Goal: Task Accomplishment & Management: Manage account settings

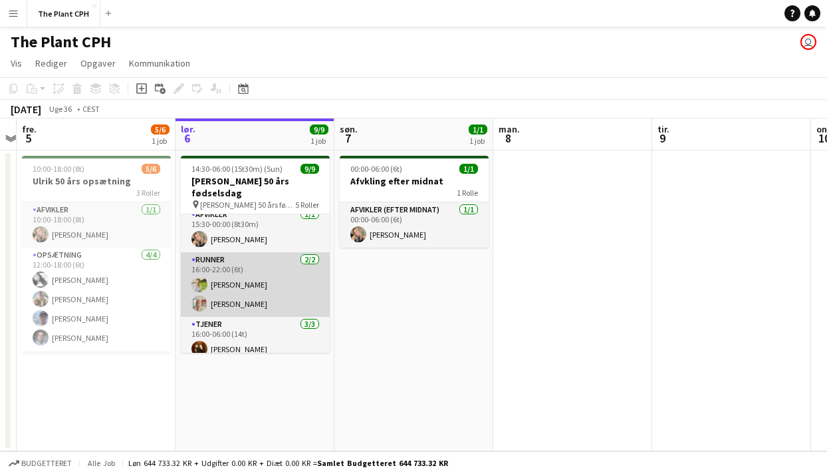
scroll to position [153, 0]
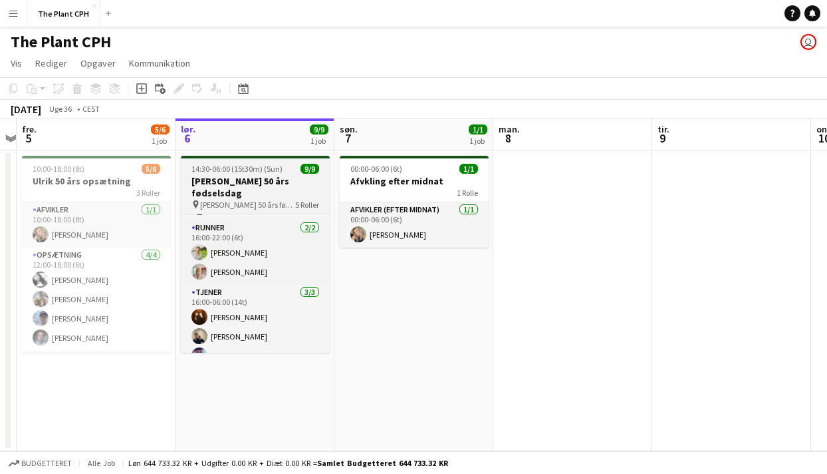
click at [266, 174] on app-job-card "14:30-06:00 (15t30m) (Sun) 9/9 Ulrik 50 års fødselsdag pin Ulriks 50 års fødsel…" at bounding box center [255, 254] width 149 height 197
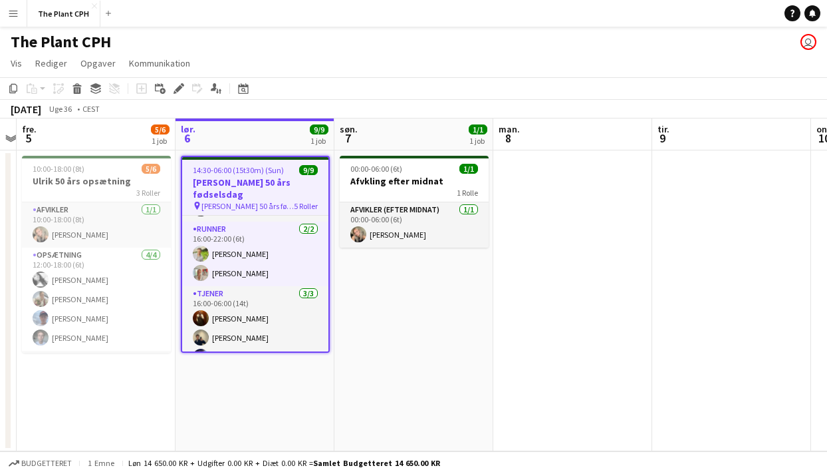
click at [180, 104] on div "september 2025 Uge 36 • CEST" at bounding box center [413, 109] width 827 height 19
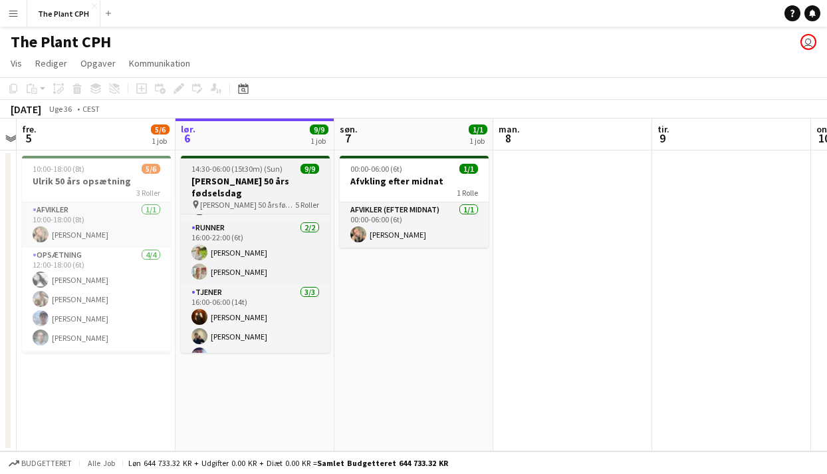
click at [214, 177] on h3 "[PERSON_NAME] 50 års fødselsdag" at bounding box center [255, 187] width 149 height 24
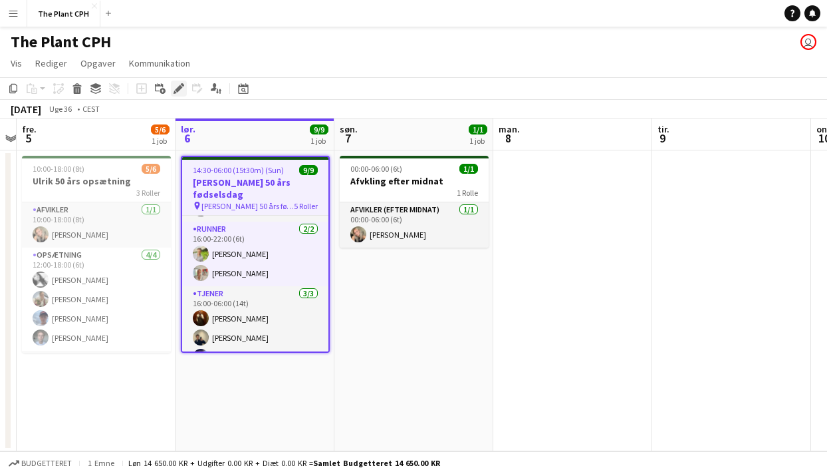
click at [179, 88] on icon at bounding box center [178, 88] width 7 height 7
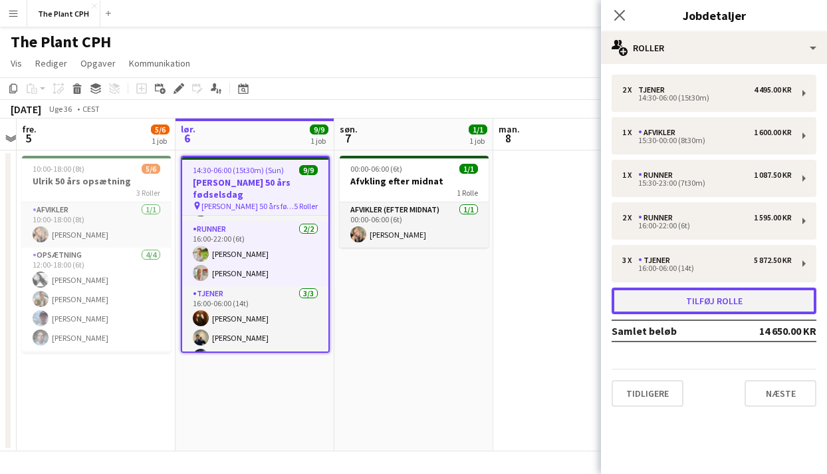
click at [688, 294] on button "Tilføj rolle" at bounding box center [714, 300] width 205 height 27
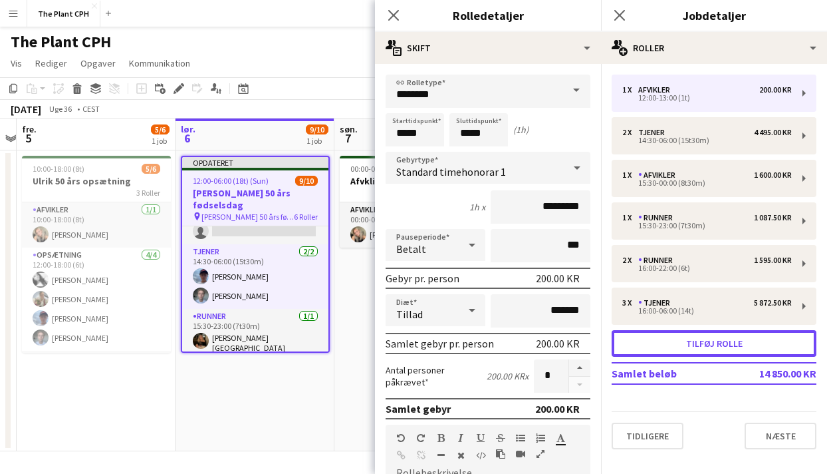
scroll to position [22, 0]
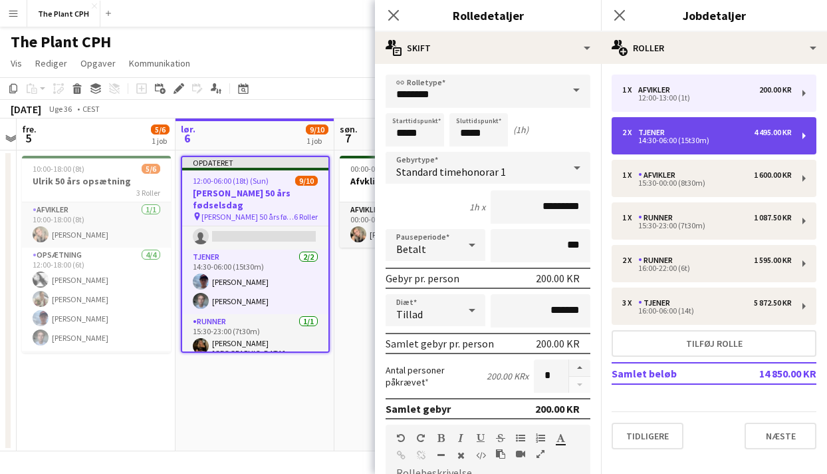
click at [706, 152] on div "2 x Tjener 4 495.00 KR 14:30-06:00 (15t30m)" at bounding box center [714, 135] width 205 height 37
type input "******"
type input "*****"
type input "*********"
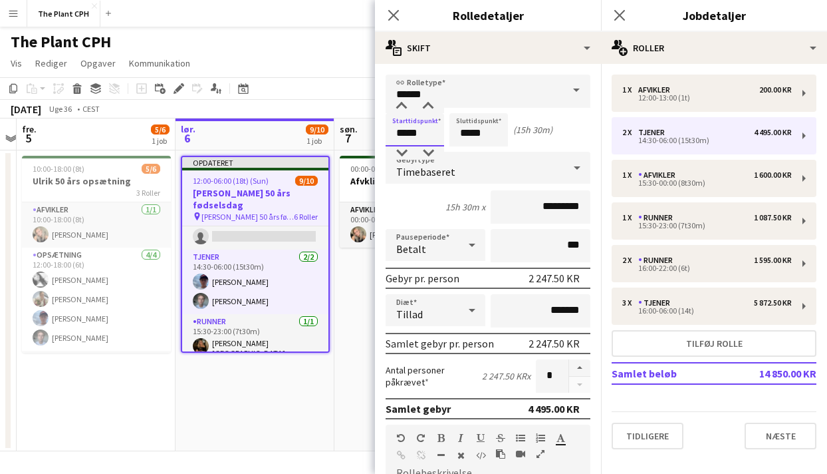
click at [440, 131] on input "*****" at bounding box center [415, 129] width 59 height 33
click at [577, 364] on button "button" at bounding box center [579, 367] width 21 height 17
type input "*"
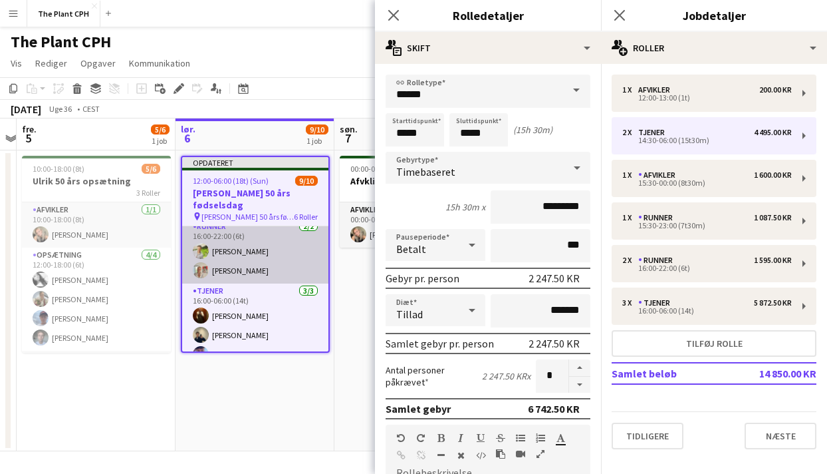
scroll to position [211, 0]
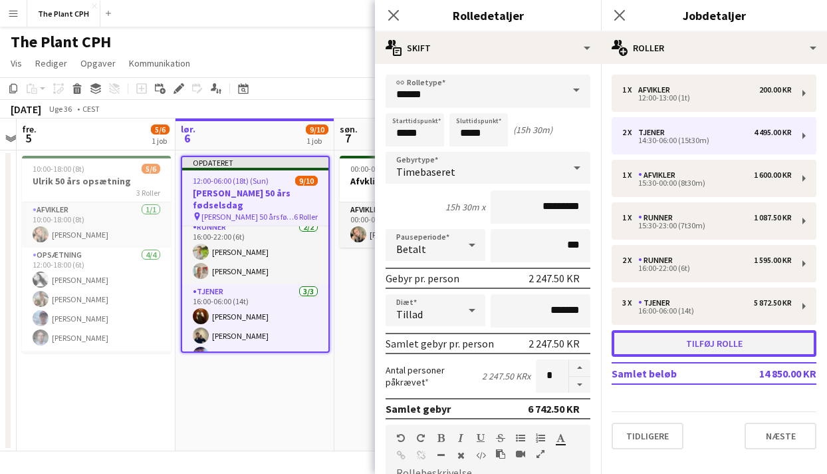
click at [671, 341] on button "Tilføj rolle" at bounding box center [714, 343] width 205 height 27
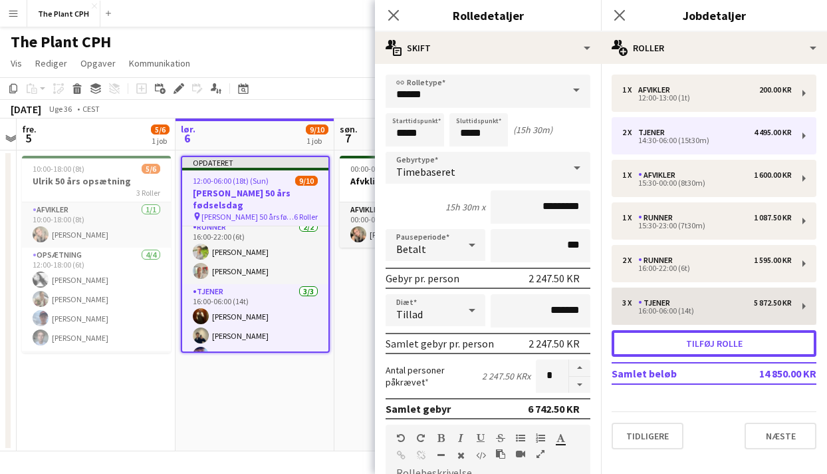
type input "********"
type input "*****"
type input "*********"
type input "*"
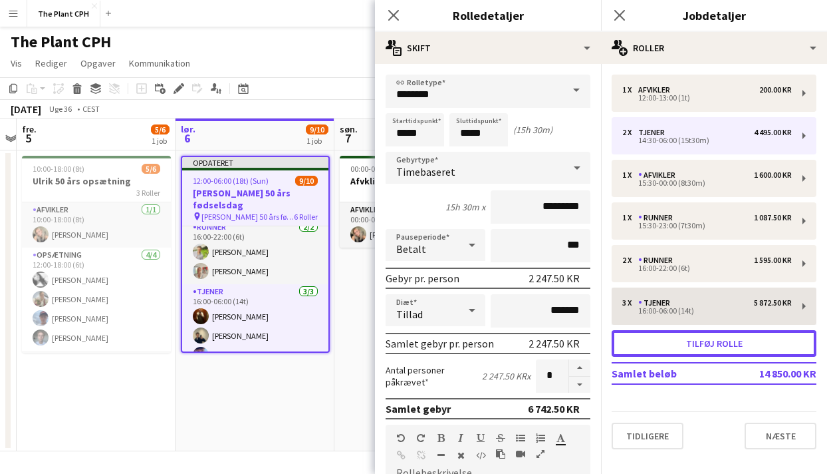
scroll to position [275, 0]
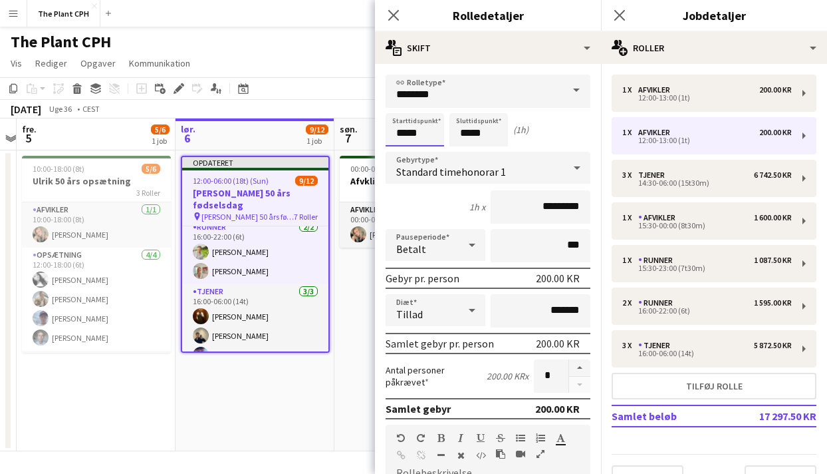
click at [432, 139] on input "*****" at bounding box center [415, 129] width 59 height 33
click at [404, 109] on div at bounding box center [401, 106] width 27 height 13
type input "*****"
click at [404, 109] on div at bounding box center [401, 106] width 27 height 13
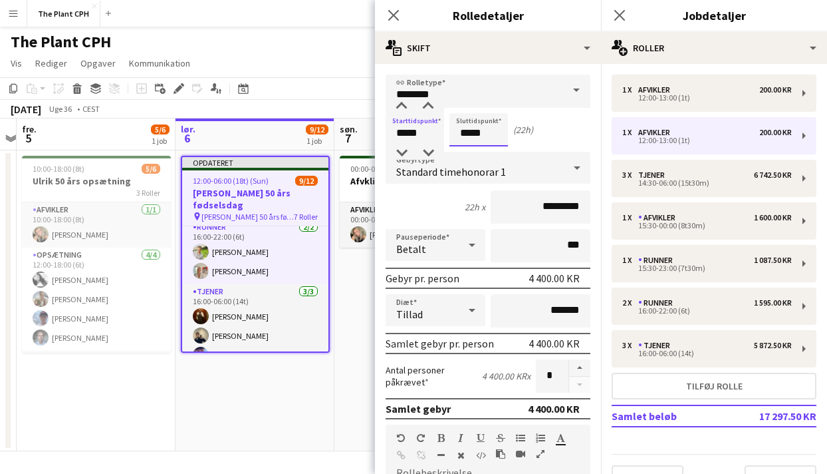
click at [468, 127] on input "*****" at bounding box center [479, 129] width 59 height 33
click at [469, 102] on div at bounding box center [465, 106] width 27 height 13
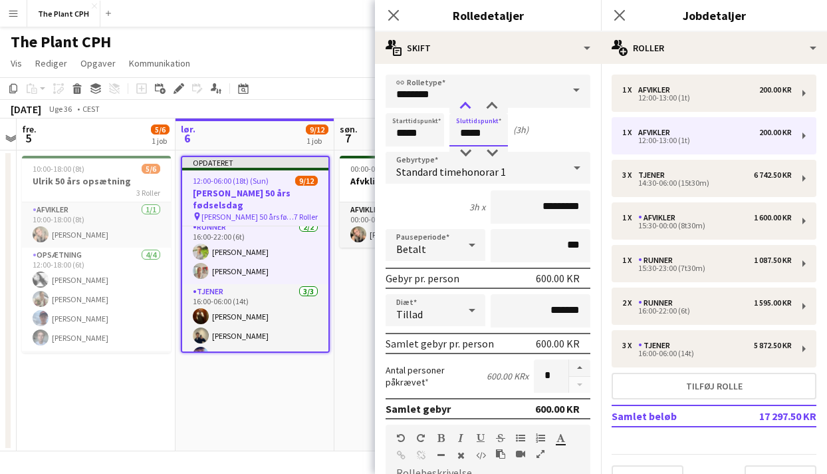
click at [469, 102] on div at bounding box center [465, 106] width 27 height 13
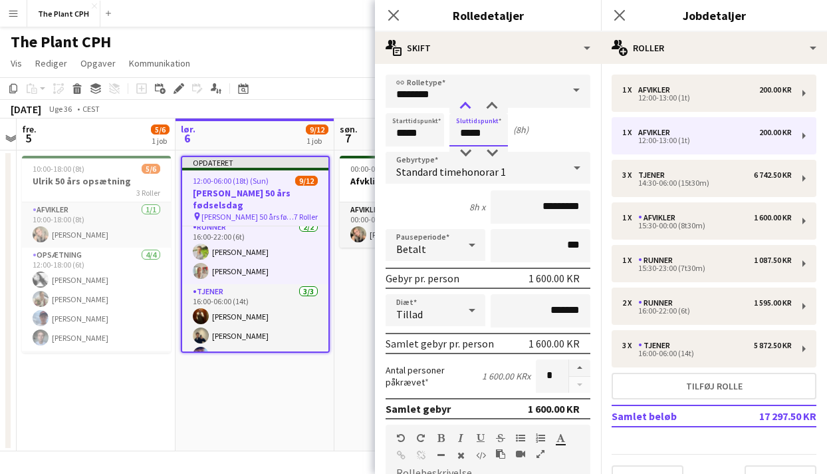
click at [469, 102] on div at bounding box center [465, 106] width 27 height 13
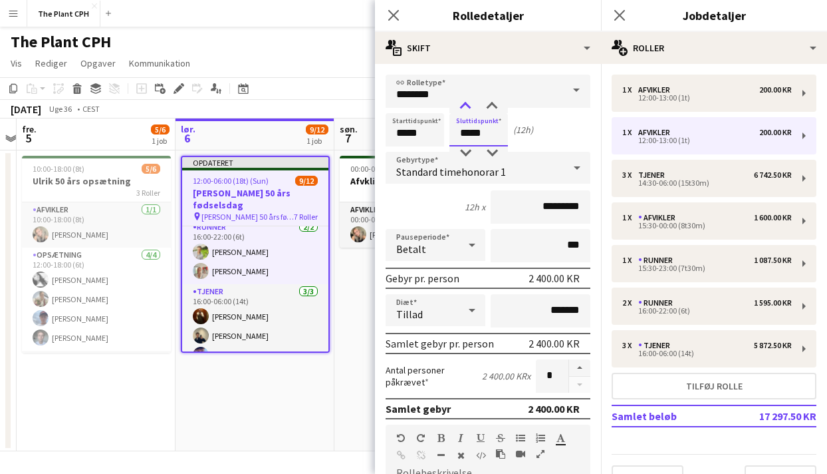
click at [469, 102] on div at bounding box center [465, 106] width 27 height 13
type input "*****"
click at [469, 102] on div at bounding box center [465, 106] width 27 height 13
click at [563, 100] on span at bounding box center [577, 90] width 28 height 32
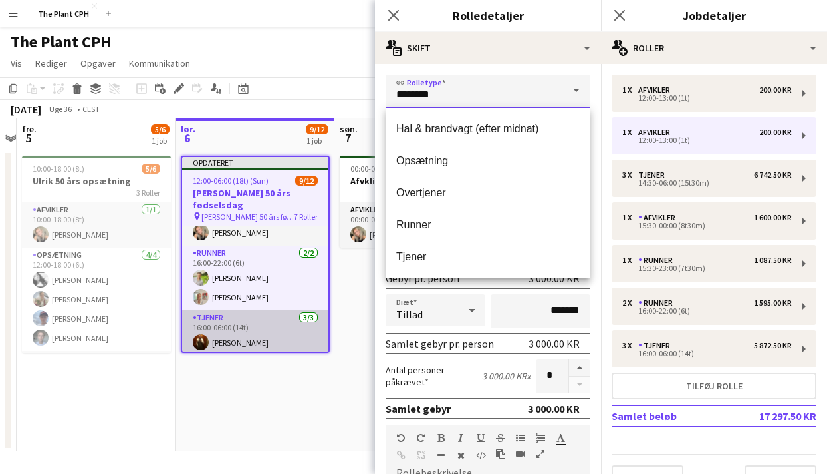
scroll to position [243, 0]
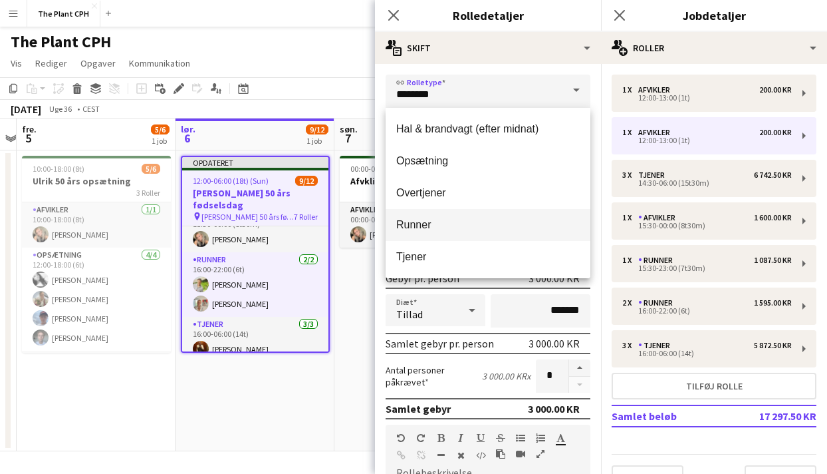
click at [424, 212] on mat-option "Runner" at bounding box center [488, 225] width 205 height 32
type input "******"
type input "*********"
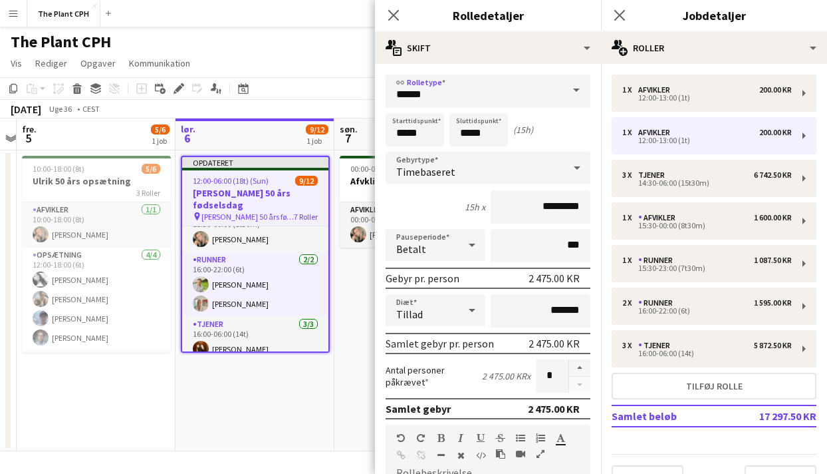
click at [363, 91] on app-toolbar "Kopier Indsæt Indsæt Kommando V Indsæt med mandskab Kommando Skift V Indsæt lin…" at bounding box center [413, 88] width 827 height 23
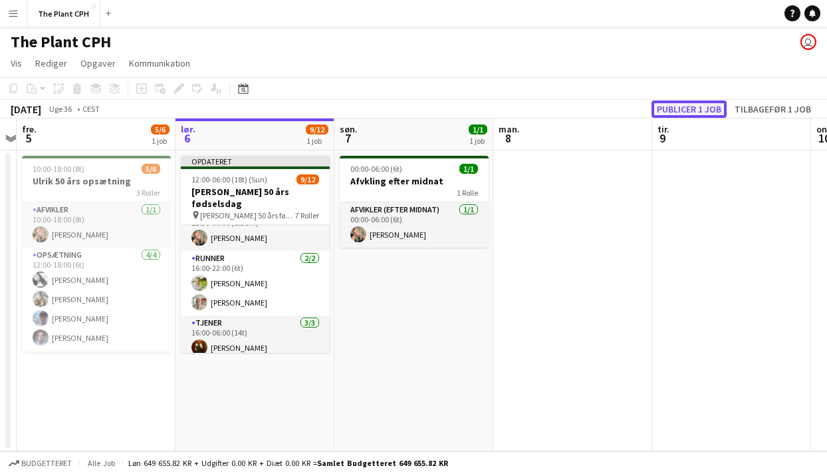
click at [670, 116] on button "Publicer 1 job" at bounding box center [689, 108] width 75 height 17
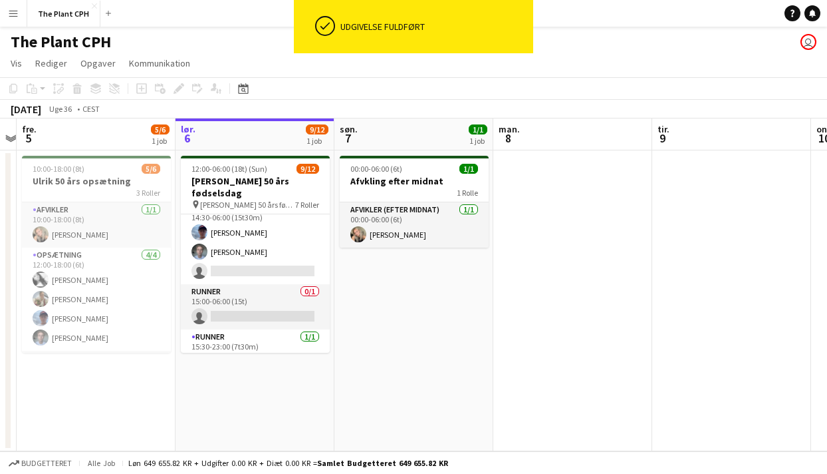
scroll to position [32, 0]
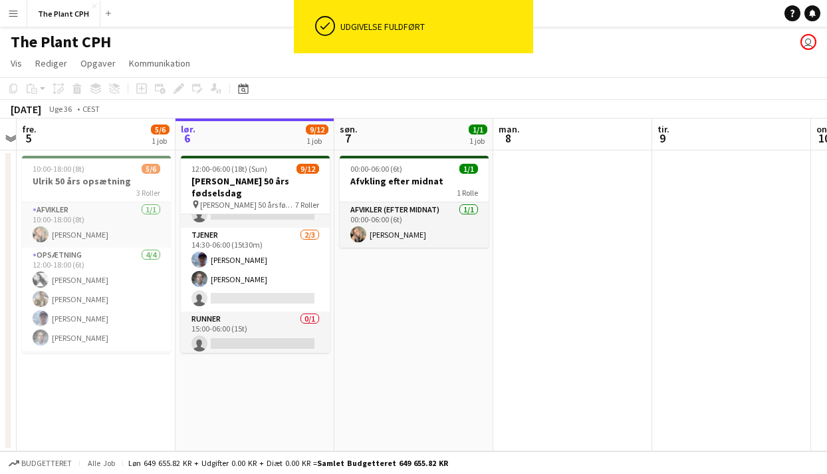
click at [306, 311] on app-card-role "Runner 0/1 15:00-06:00 (15t) single-neutral-actions" at bounding box center [255, 333] width 149 height 45
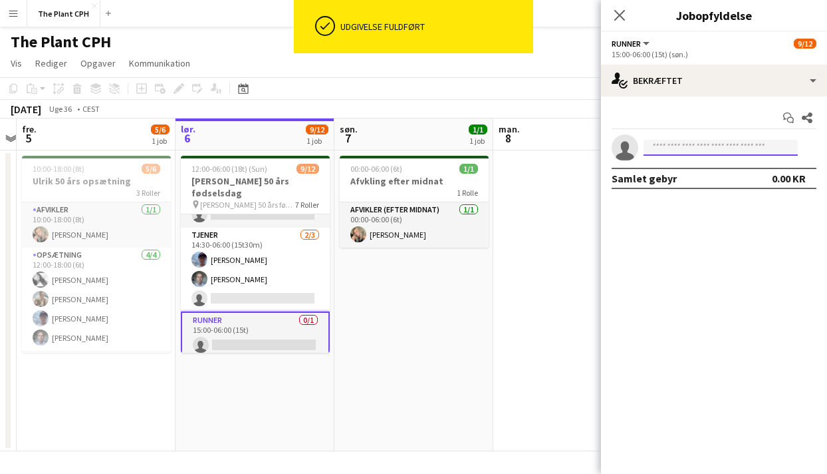
click at [645, 141] on input at bounding box center [721, 148] width 154 height 16
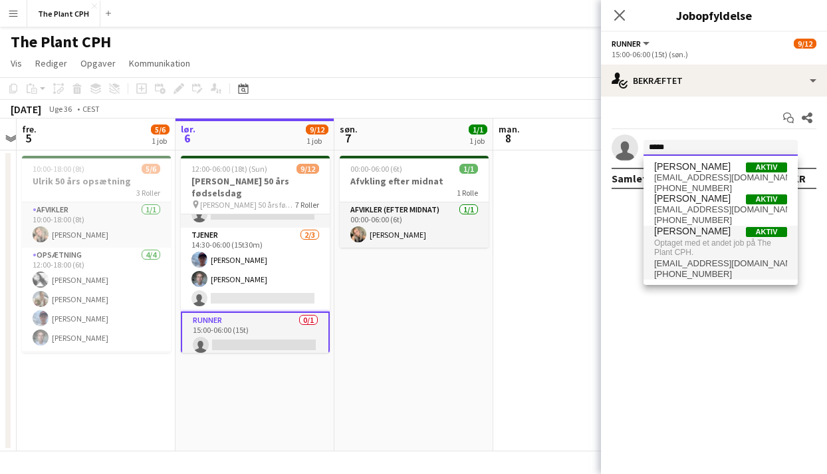
type input "*****"
click at [710, 231] on span "[PERSON_NAME]" at bounding box center [692, 230] width 76 height 11
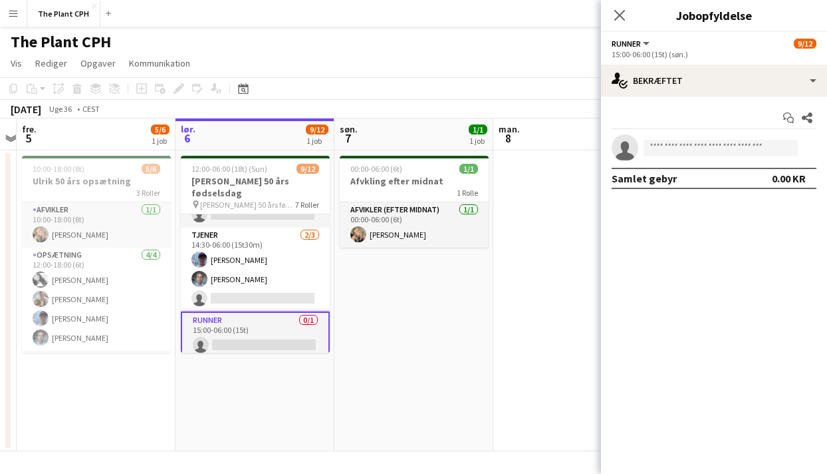
click at [369, 401] on app-date-cell "00:00-06:00 (6t) 1/1 Afvkling efter midnat 1 Rolle Afvikler (efter midnat) 1/1 …" at bounding box center [414, 300] width 159 height 301
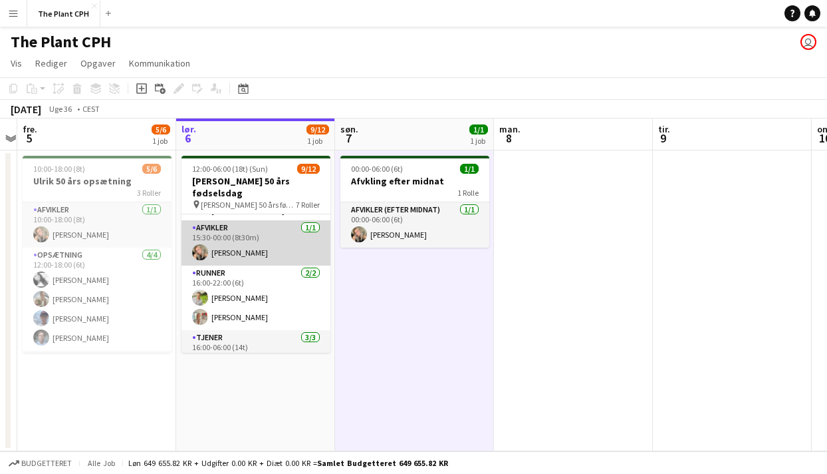
scroll to position [217, 0]
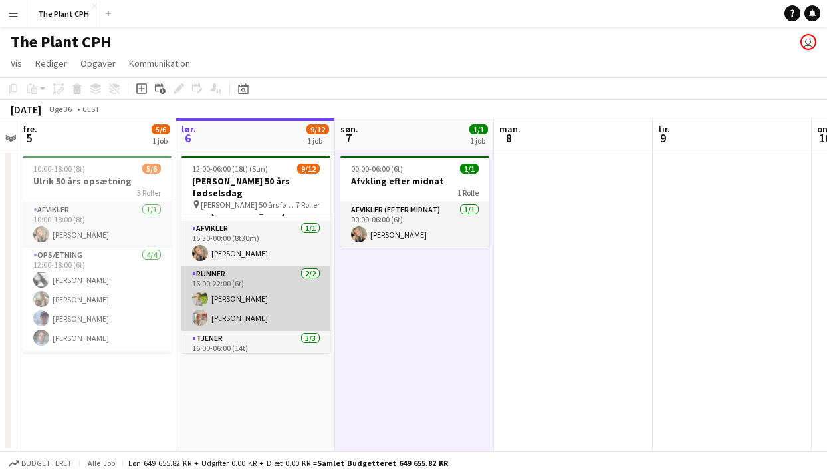
click at [265, 297] on app-card-role "Runner 2/2 16:00-22:00 (6t) Sebastian scotti Pedersen Sofia Arvling Andreasen" at bounding box center [256, 298] width 149 height 65
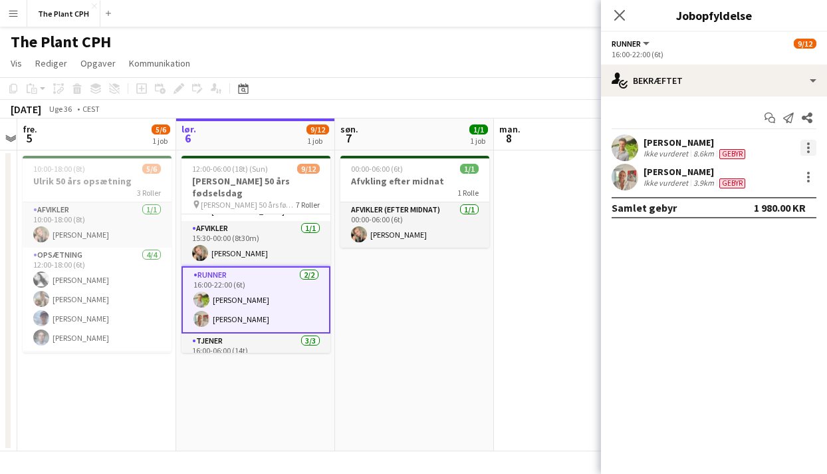
click at [811, 151] on div at bounding box center [809, 148] width 16 height 16
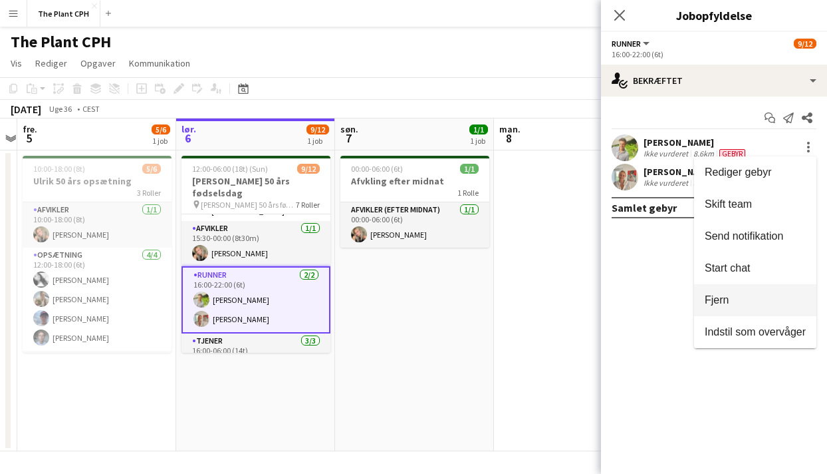
click at [735, 291] on button "Fjern" at bounding box center [755, 300] width 122 height 32
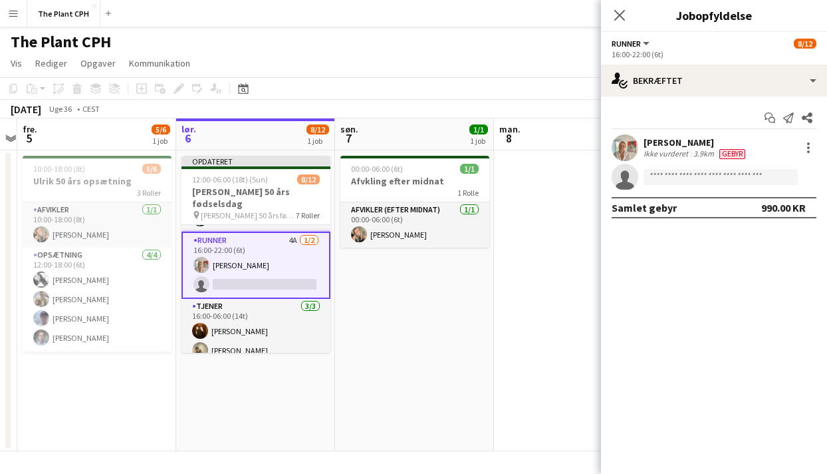
scroll to position [276, 0]
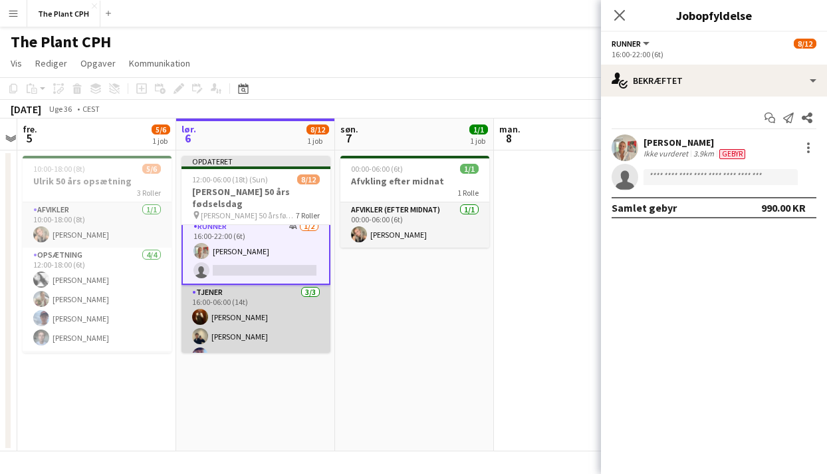
click at [281, 319] on app-card-role "Tjener 3/3 16:00-06:00 (14t) Christopher Yde Sigurd Tagel Jakob Hedels" at bounding box center [256, 327] width 149 height 84
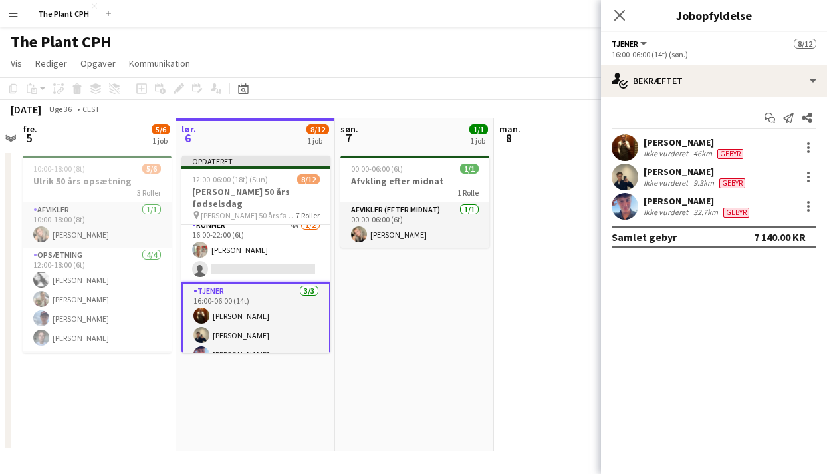
scroll to position [275, 0]
click at [805, 146] on div at bounding box center [809, 148] width 16 height 16
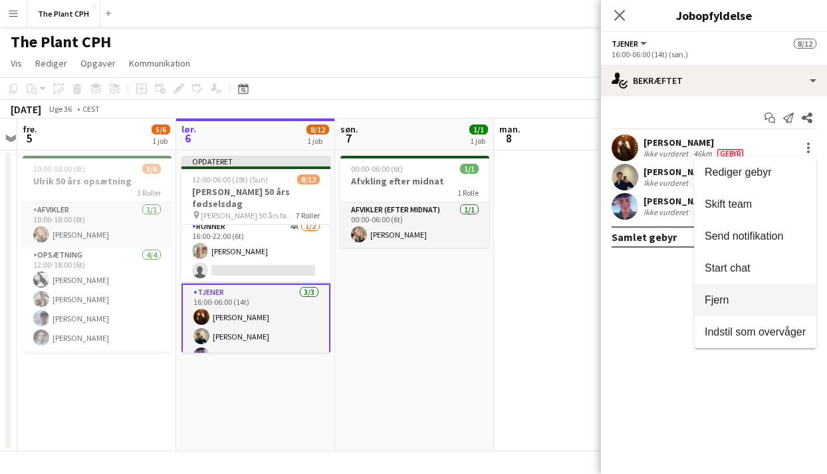
click at [710, 305] on span "Fjern" at bounding box center [717, 299] width 24 height 11
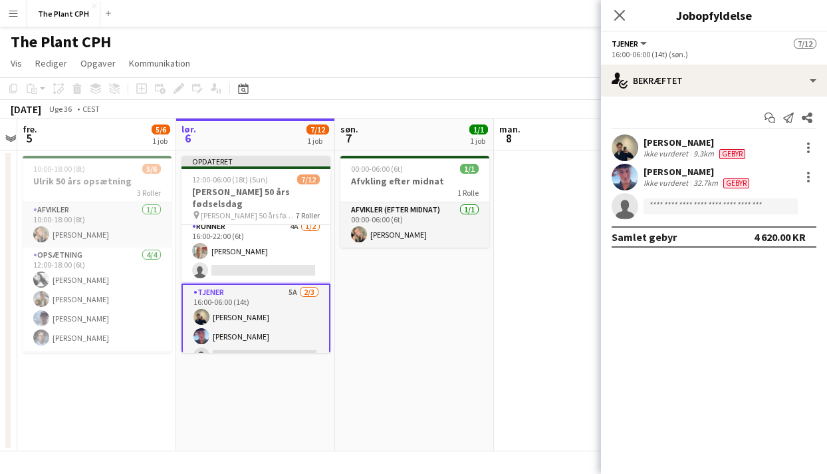
click at [480, 283] on app-date-cell "00:00-06:00 (6t) 1/1 Afvkling efter midnat 1 Rolle Afvikler (efter midnat) 1/1 …" at bounding box center [414, 300] width 159 height 301
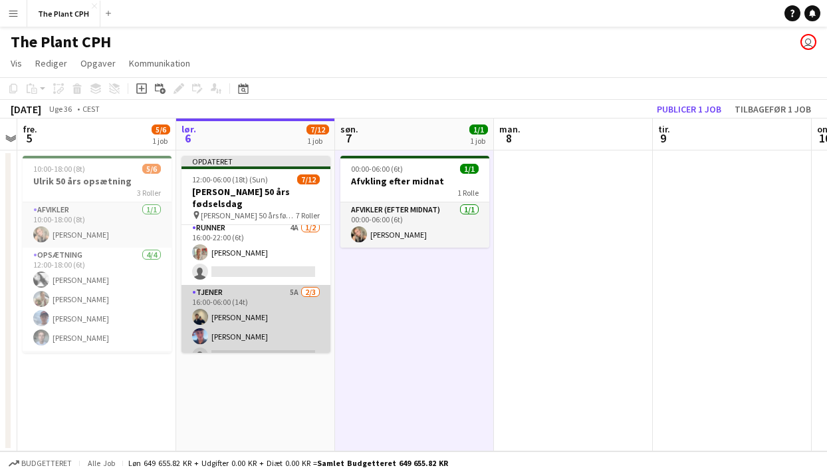
scroll to position [257, 0]
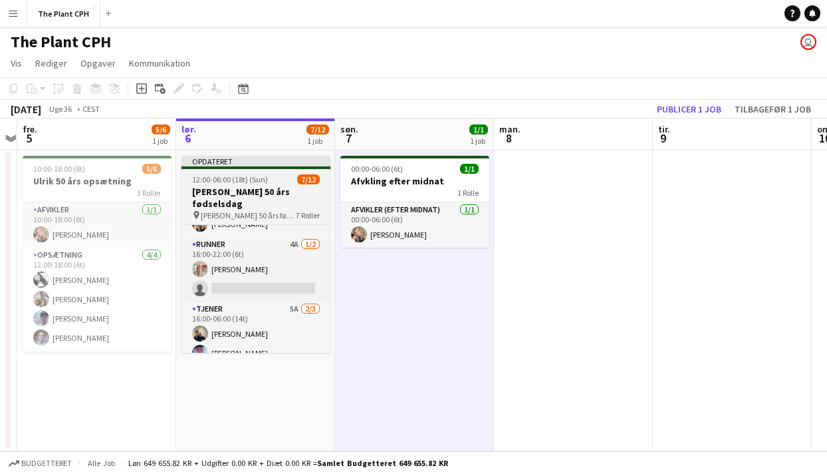
click at [251, 187] on h3 "[PERSON_NAME] 50 års fødselsdag" at bounding box center [256, 198] width 149 height 24
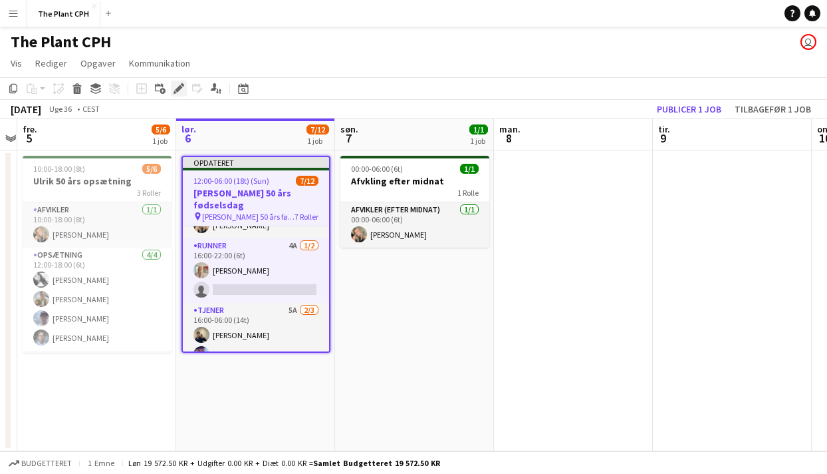
click at [177, 82] on div "Rediger" at bounding box center [179, 88] width 16 height 16
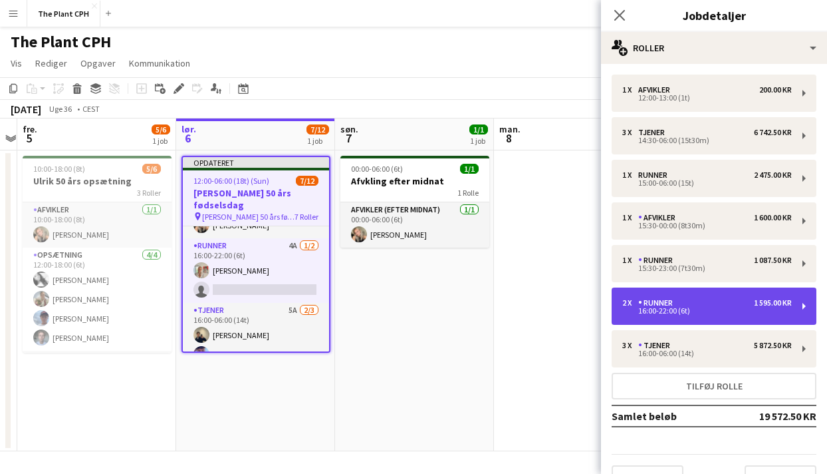
click at [720, 302] on div "2 x Runner 1 595.00 KR" at bounding box center [708, 302] width 170 height 9
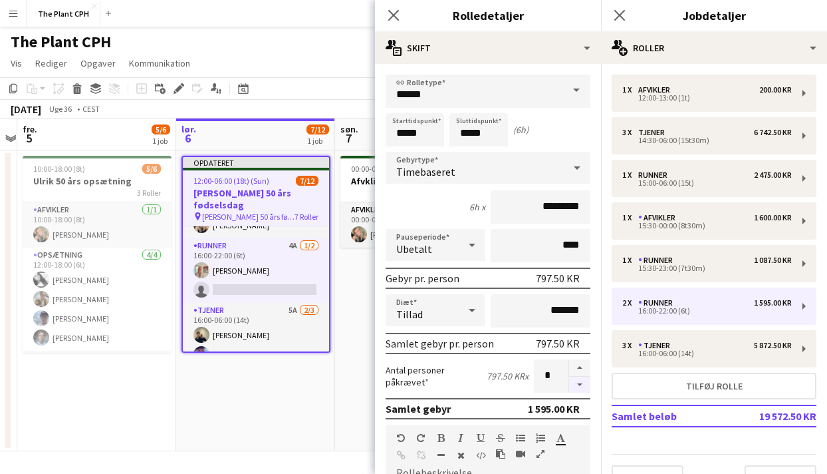
click at [580, 388] on button "button" at bounding box center [579, 384] width 21 height 17
type input "*"
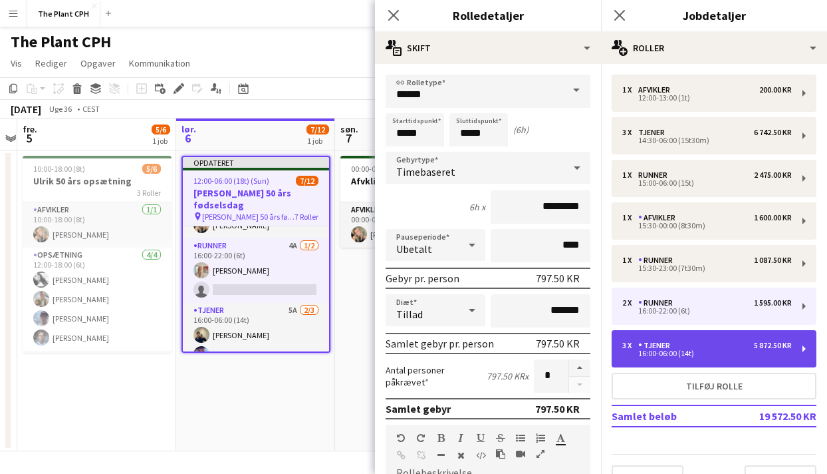
click at [667, 356] on div "16:00-06:00 (14t)" at bounding box center [708, 353] width 170 height 7
type input "******"
type input "*****"
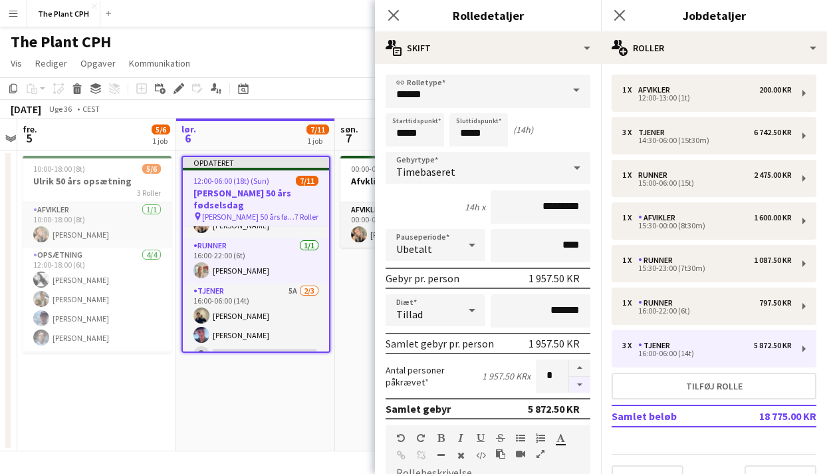
click at [578, 390] on button "button" at bounding box center [579, 384] width 21 height 17
type input "*"
click at [352, 91] on app-toolbar "Kopier Indsæt Indsæt Kommando V Indsæt med mandskab Kommando Skift V Indsæt lin…" at bounding box center [413, 88] width 827 height 23
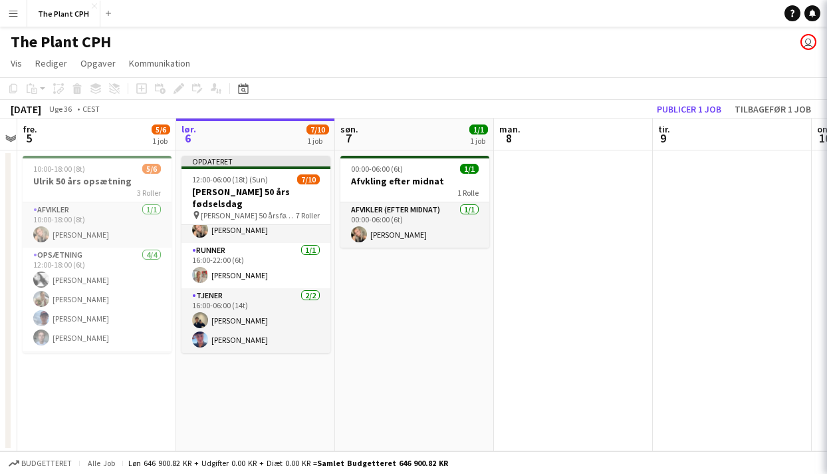
scroll to position [235, 0]
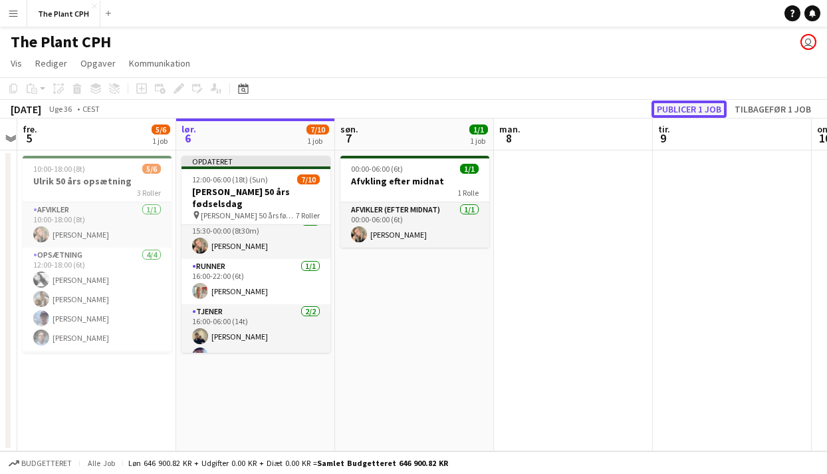
click at [679, 113] on button "Publicer 1 job" at bounding box center [689, 108] width 75 height 17
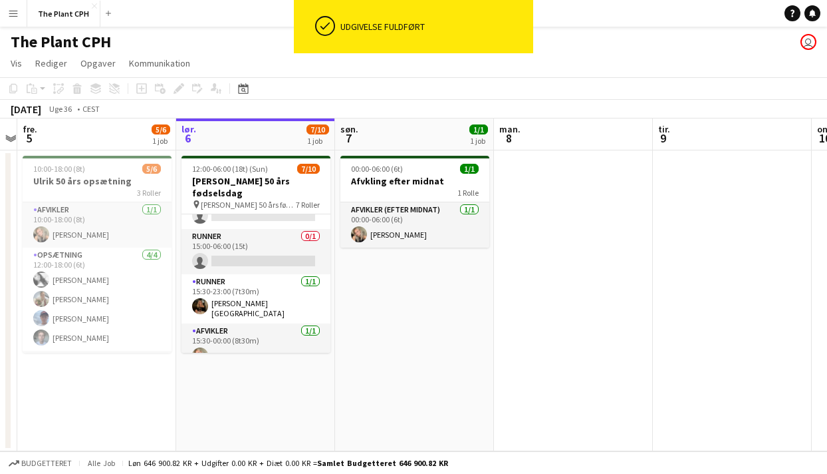
scroll to position [41, 0]
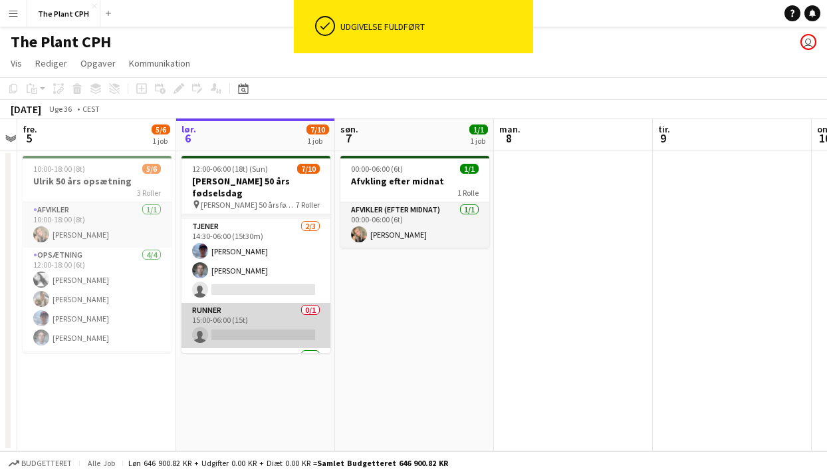
click at [271, 315] on app-card-role "Runner 0/1 15:00-06:00 (15t) single-neutral-actions" at bounding box center [256, 325] width 149 height 45
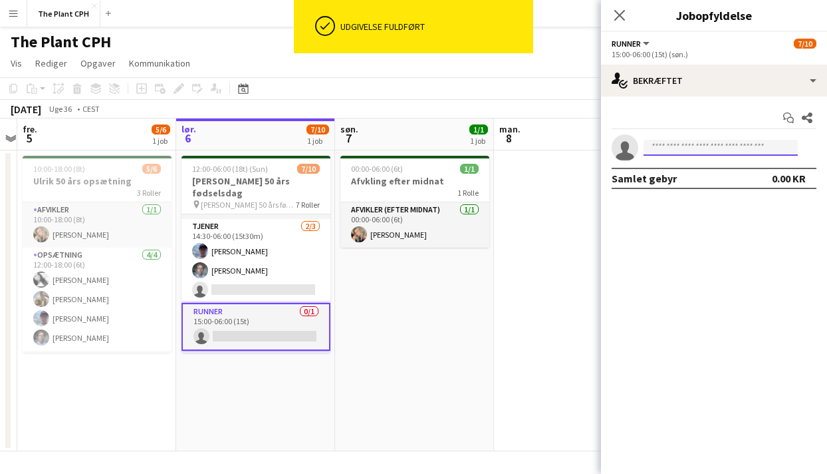
click at [686, 152] on input at bounding box center [721, 148] width 154 height 16
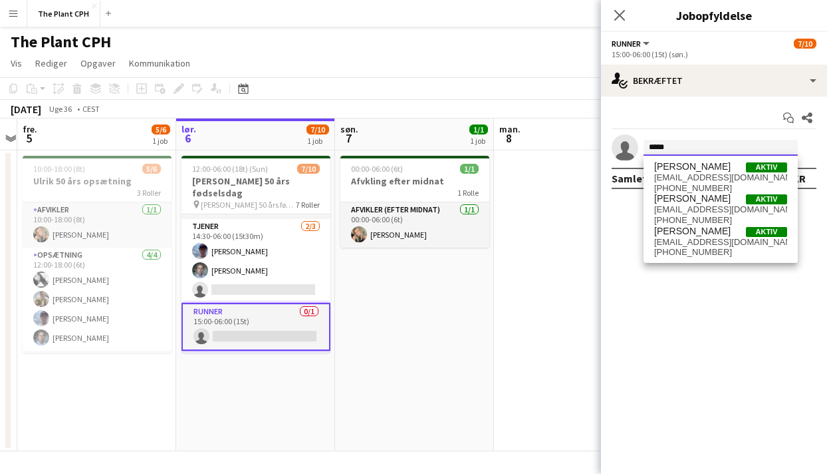
type input "*****"
click at [710, 237] on span "sebscottip@gmail.com" at bounding box center [720, 242] width 133 height 11
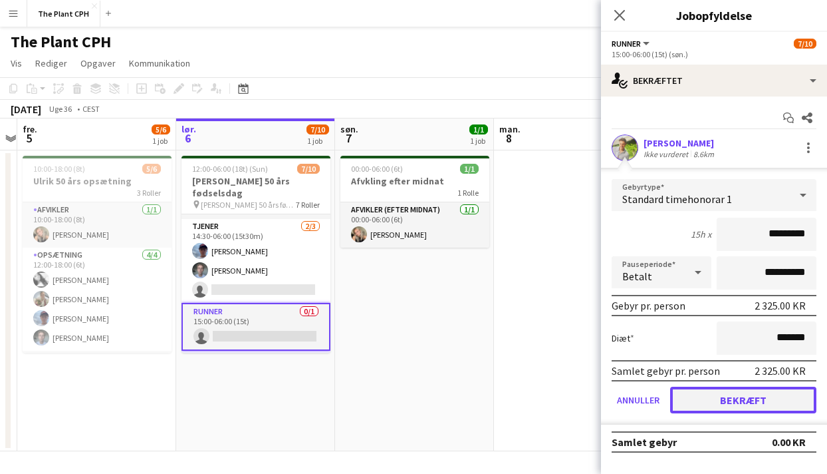
click at [764, 402] on button "Bekræft" at bounding box center [743, 399] width 146 height 27
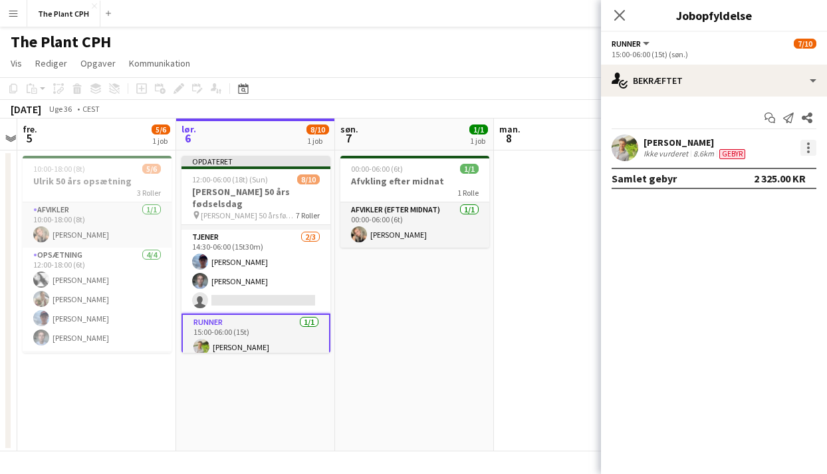
click at [812, 144] on div at bounding box center [809, 148] width 16 height 16
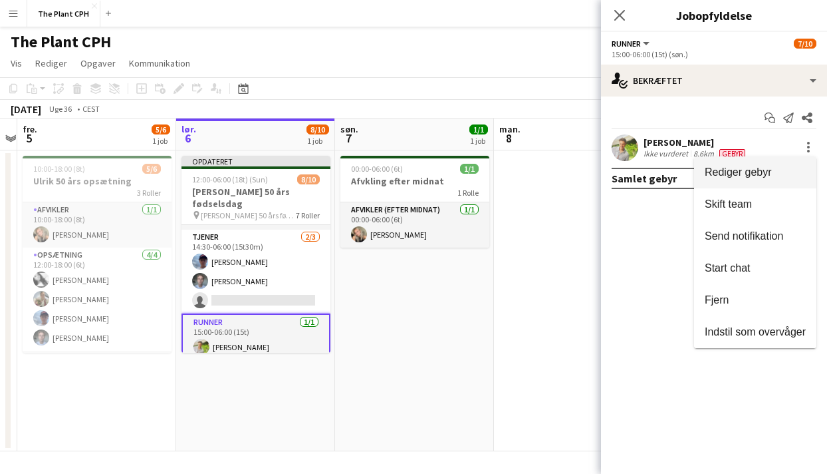
click at [787, 163] on button "Rediger gebyr" at bounding box center [755, 172] width 122 height 32
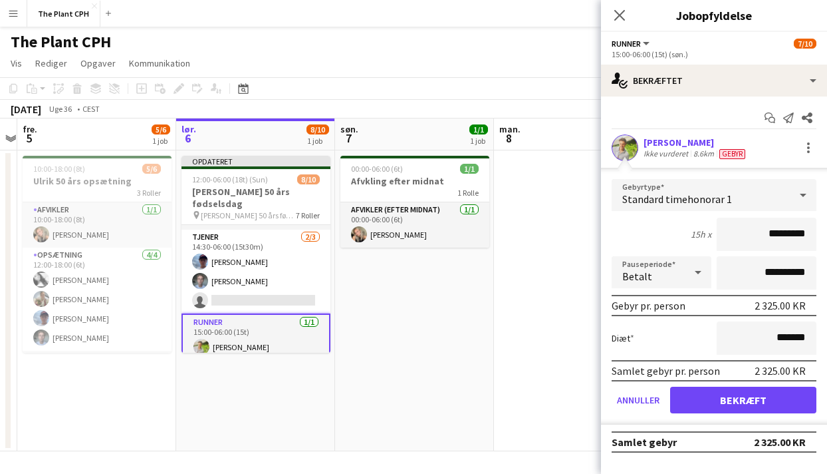
click at [790, 243] on input "*********" at bounding box center [767, 233] width 100 height 33
click at [789, 242] on input "*********" at bounding box center [767, 233] width 100 height 33
type input "******"
click button "Bekræft" at bounding box center [743, 399] width 146 height 27
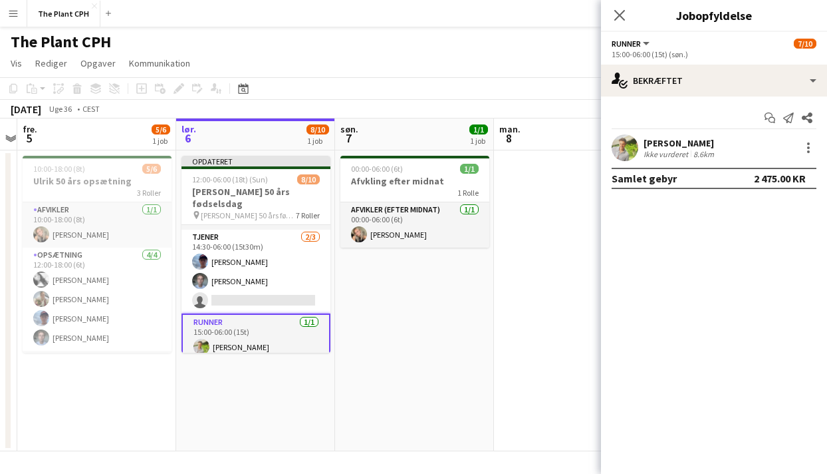
scroll to position [0, 0]
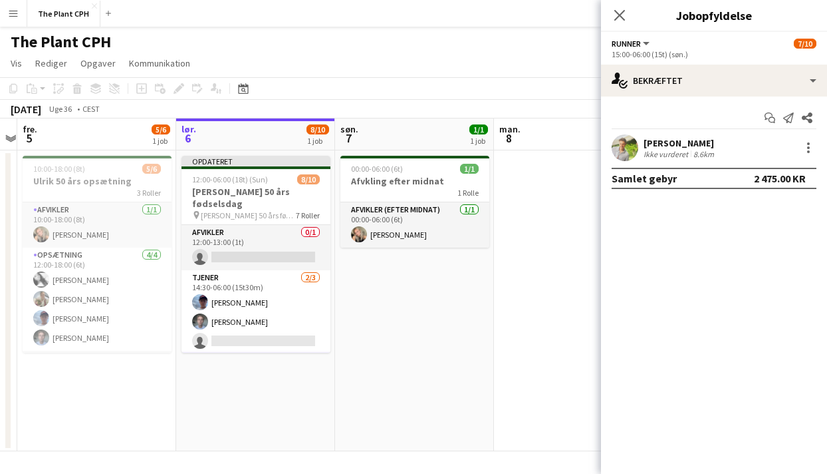
click at [241, 321] on app-card-role "Tjener 2/3 14:30-06:00 (15t30m) Noah Holst Lucas Carlsen single-neutral-actions" at bounding box center [256, 312] width 149 height 84
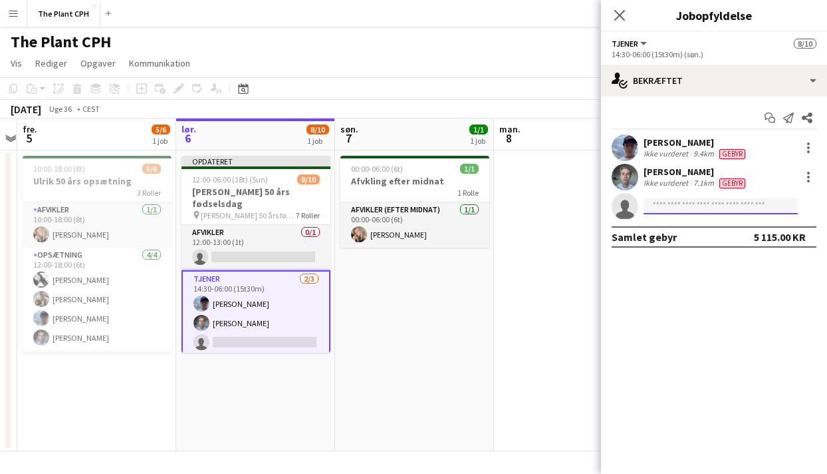
click at [659, 201] on input at bounding box center [721, 206] width 154 height 16
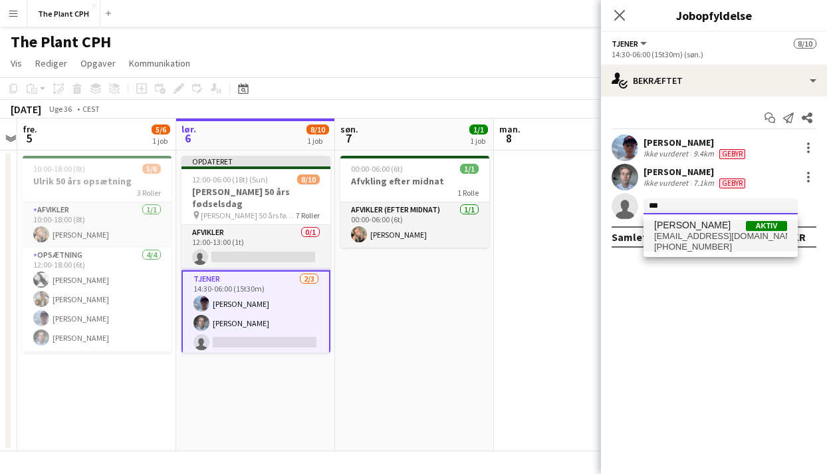
type input "***"
click at [701, 231] on span "ydechristopher@yahoo.com" at bounding box center [720, 236] width 133 height 11
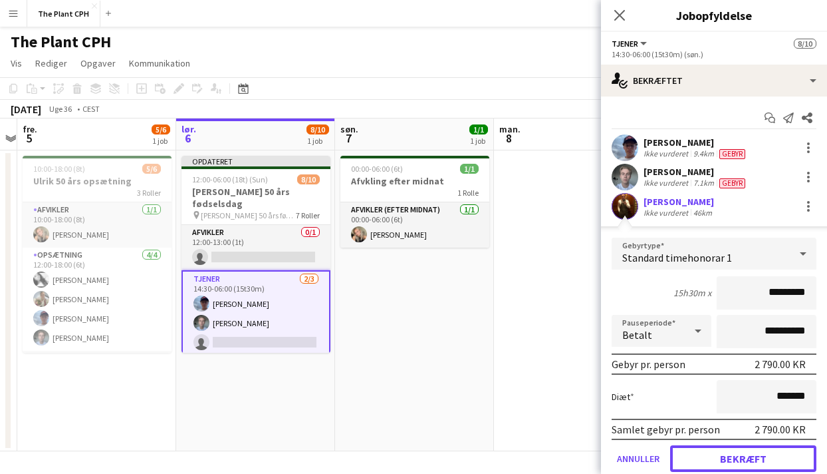
click at [769, 456] on button "Bekræft" at bounding box center [743, 458] width 146 height 27
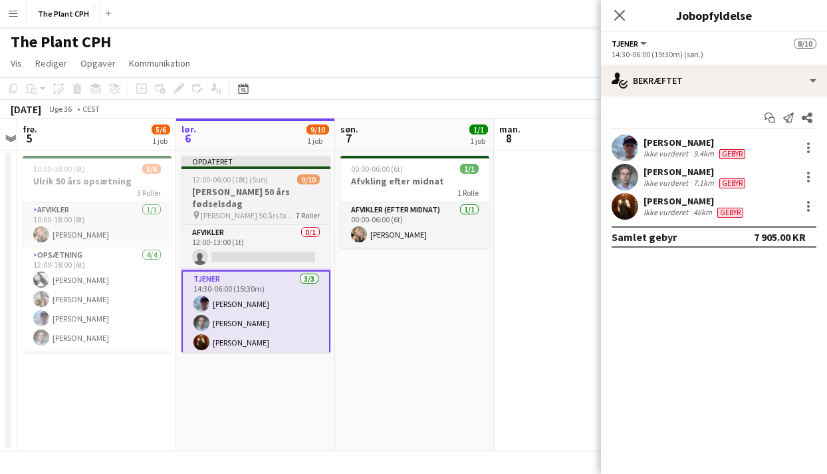
click at [243, 210] on span "[PERSON_NAME] 50 års fødselsdag" at bounding box center [248, 215] width 95 height 10
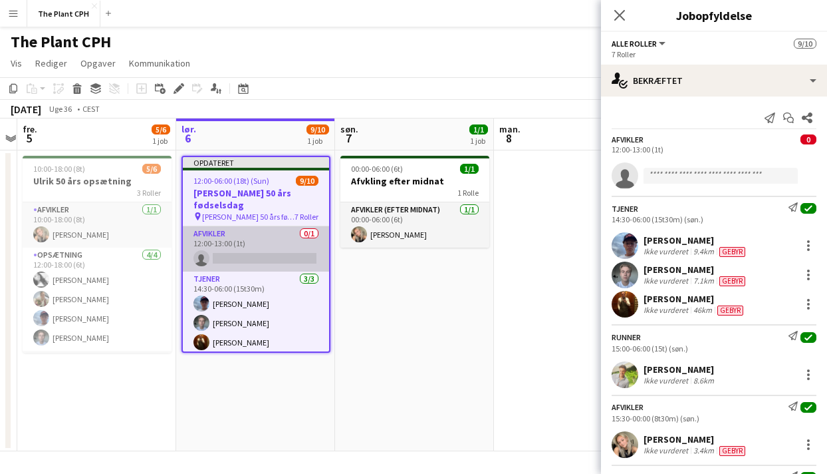
click at [247, 241] on app-card-role "Afvikler 0/1 12:00-13:00 (1t) single-neutral-actions" at bounding box center [256, 248] width 146 height 45
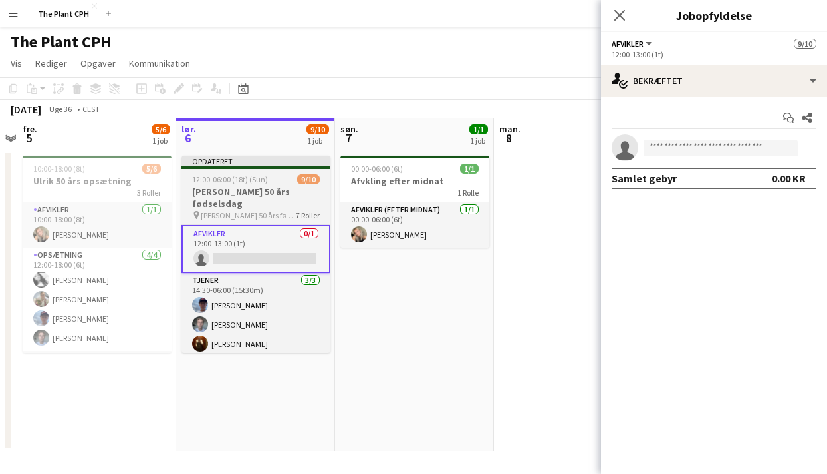
click at [258, 192] on h3 "[PERSON_NAME] 50 års fødselsdag" at bounding box center [256, 198] width 149 height 24
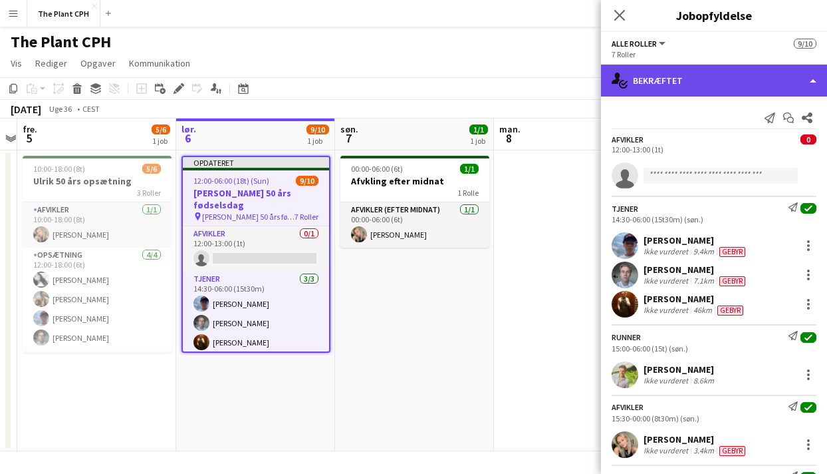
click at [705, 80] on div "single-neutral-actions-check-2 Bekræftet" at bounding box center [714, 81] width 226 height 32
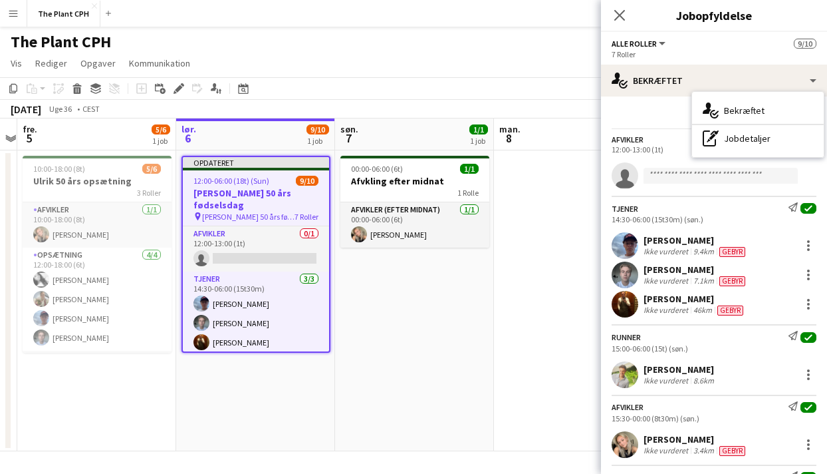
click at [630, 102] on div "Send notifikation Start chat Del Afvikler 0 12:00-13:00 (1t) single-neutral-act…" at bounding box center [714, 419] width 226 height 646
click at [464, 104] on div "september 2025 Uge 36 • CEST Publicer 1 job Tilbagefør 1 job" at bounding box center [413, 109] width 827 height 19
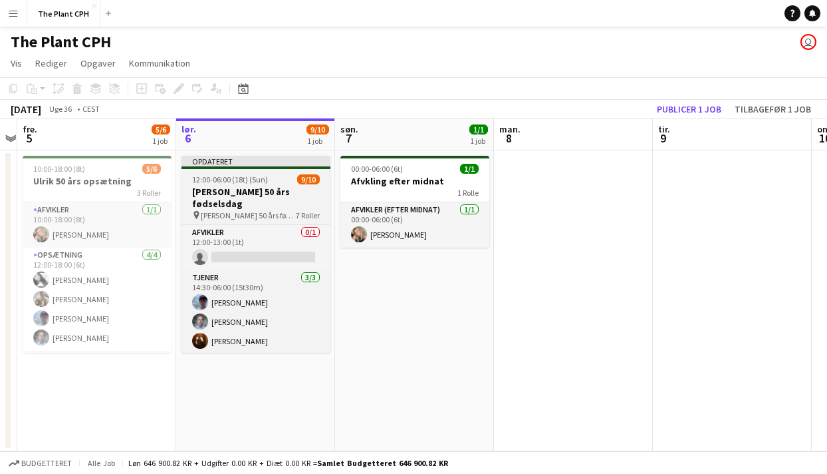
click at [238, 172] on app-job-card "Opdateret 12:00-06:00 (18t) (Sun) 9/10 Ulrik 50 års fødselsdag pin Ulriks 50 år…" at bounding box center [256, 254] width 149 height 197
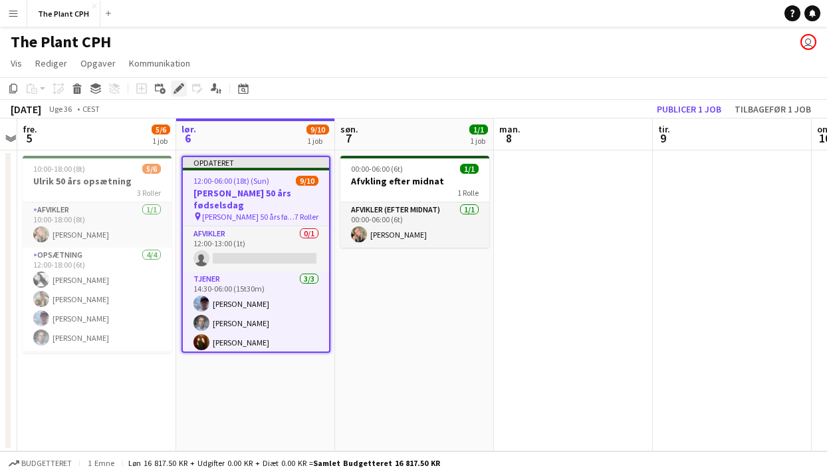
click at [184, 88] on div "Rediger" at bounding box center [179, 88] width 16 height 16
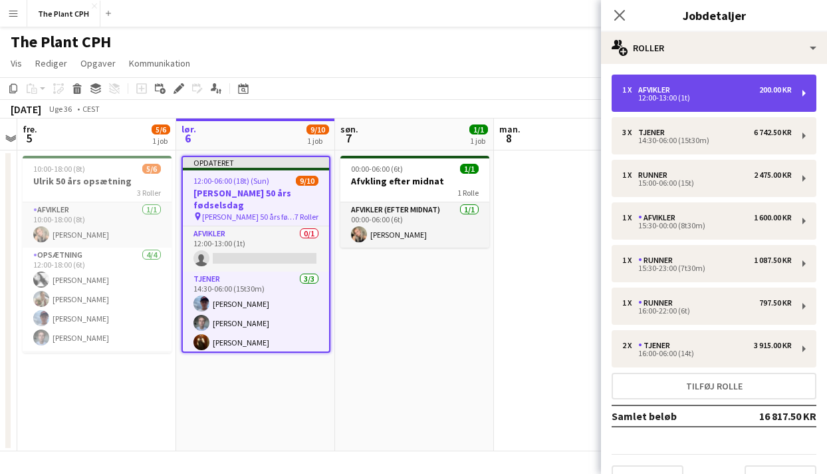
click at [721, 105] on div "1 x Afvikler 200.00 KR 12:00-13:00 (1t)" at bounding box center [714, 92] width 205 height 37
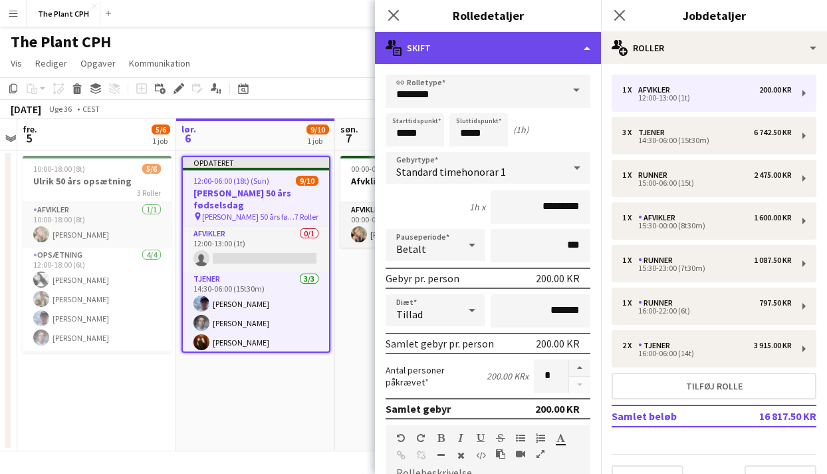
click at [534, 61] on div "multiple-actions-text Skift" at bounding box center [488, 48] width 226 height 32
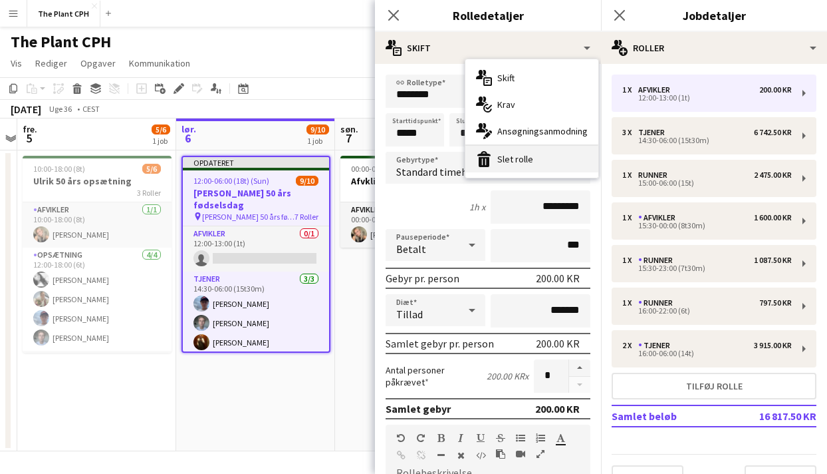
click at [535, 162] on div "bin-2 Slet rolle" at bounding box center [532, 159] width 133 height 27
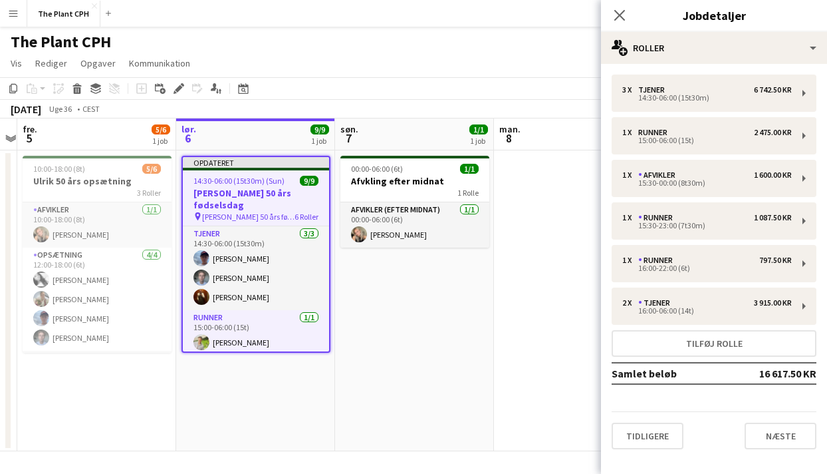
click at [443, 102] on div "september 2025 Uge 36 • CEST Publicer 1 job Tilbagefør 1 job" at bounding box center [413, 109] width 827 height 19
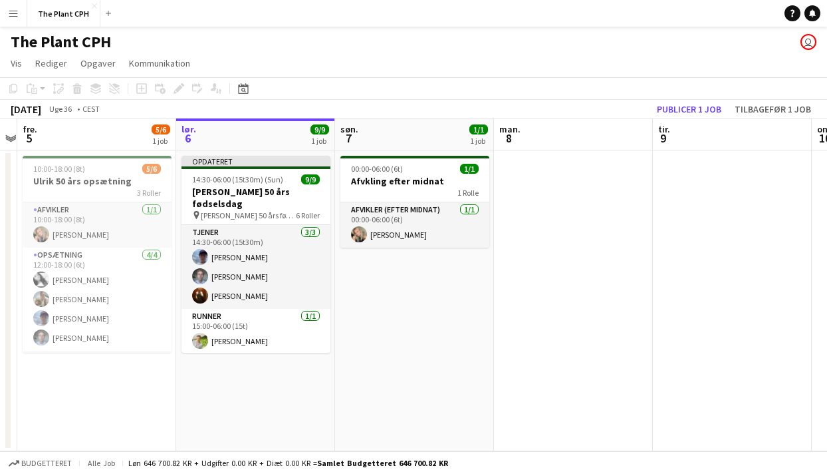
click at [704, 97] on app-toolbar "Kopier Indsæt Indsæt Kommando V Indsæt med mandskab Kommando Skift V Indsæt lin…" at bounding box center [413, 88] width 827 height 23
click at [696, 107] on button "Publicer 1 job" at bounding box center [689, 108] width 75 height 17
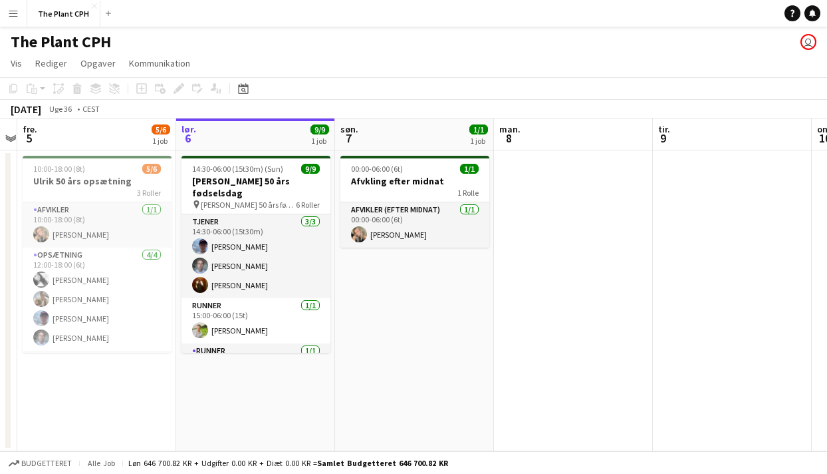
click at [364, 274] on app-date-cell "00:00-06:00 (6t) 1/1 Afvkling efter midnat 1 Rolle Afvikler (efter midnat) 1/1 …" at bounding box center [414, 300] width 159 height 301
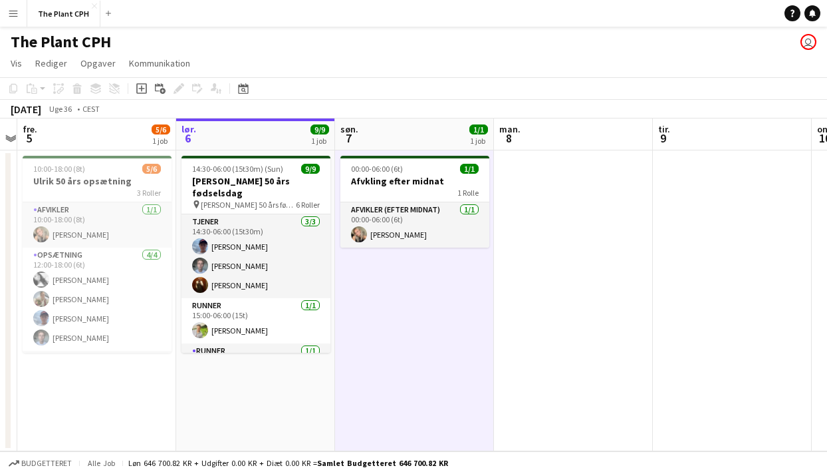
click at [335, 51] on div "The Plant CPH user" at bounding box center [413, 39] width 827 height 25
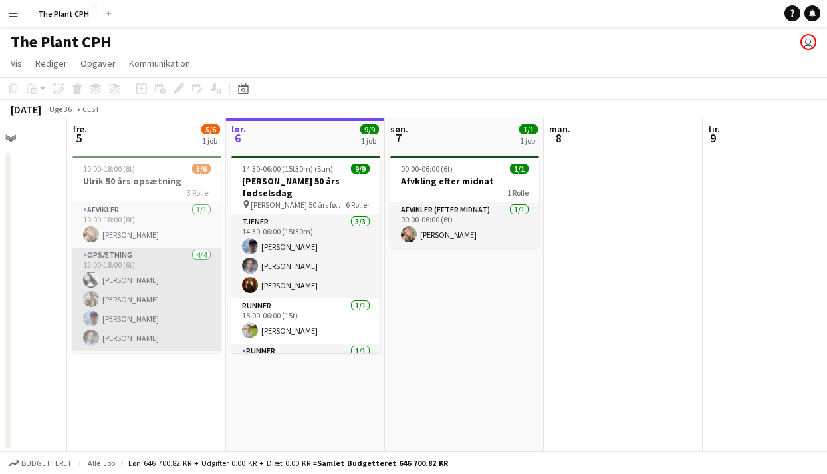
scroll to position [43, 0]
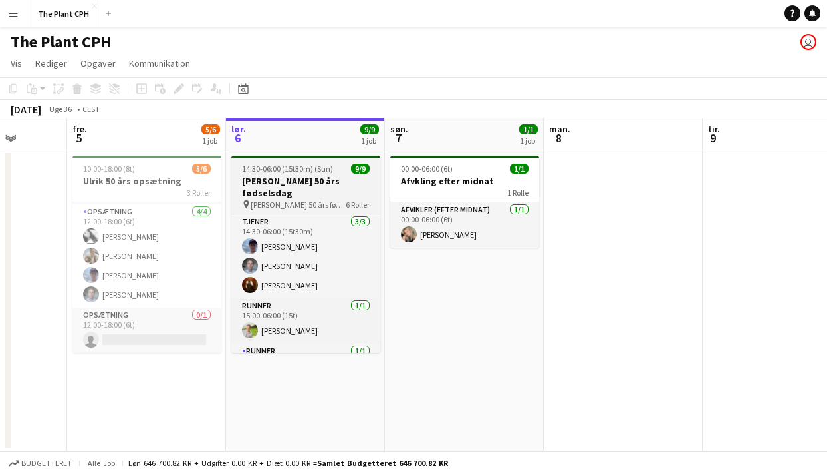
click at [323, 182] on h3 "[PERSON_NAME] 50 års fødselsdag" at bounding box center [305, 187] width 149 height 24
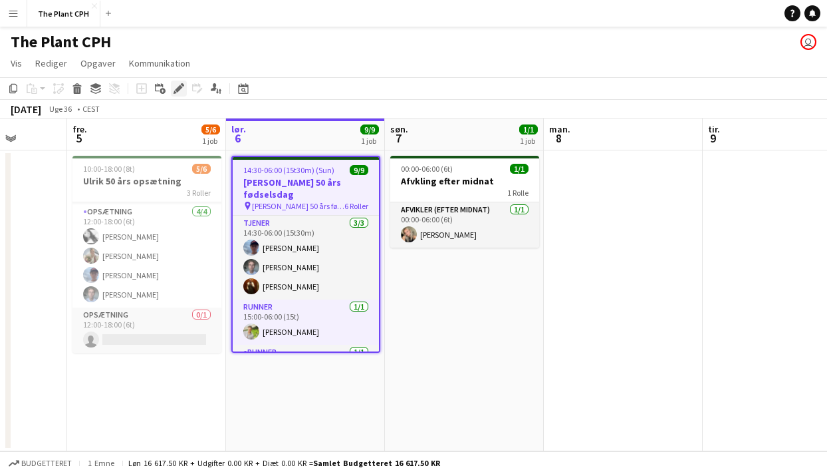
click at [177, 94] on div "Rediger" at bounding box center [179, 88] width 16 height 16
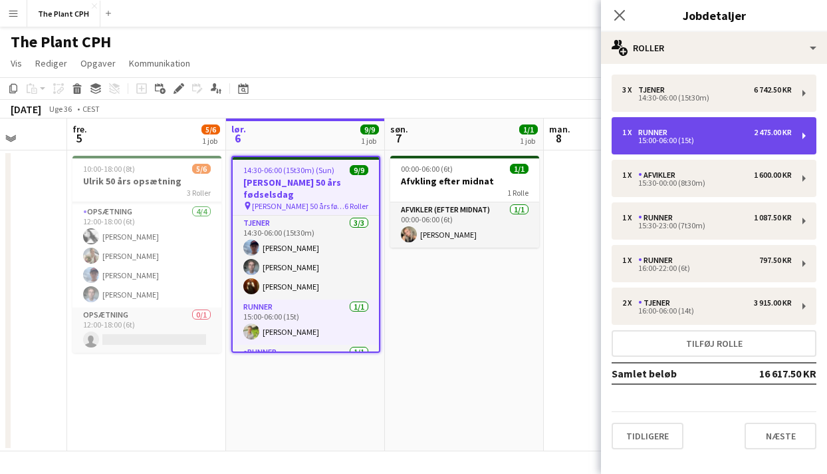
click at [724, 132] on div "1 x Runner 2 475.00 KR" at bounding box center [708, 132] width 170 height 9
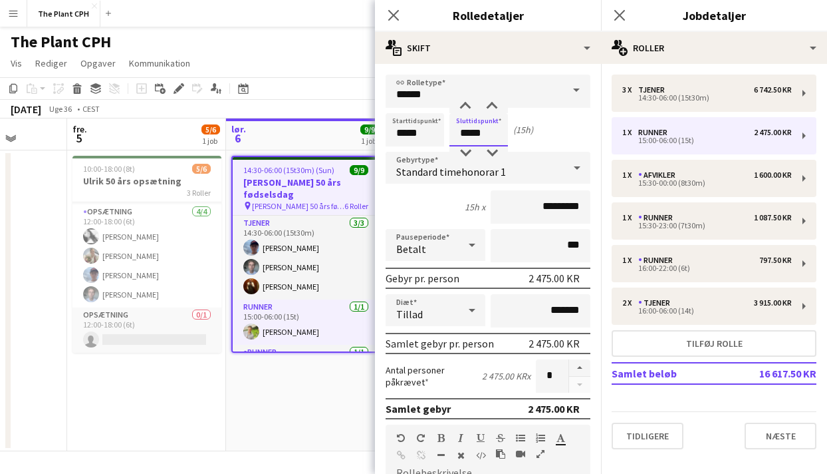
click at [495, 129] on input "*****" at bounding box center [479, 129] width 59 height 33
click at [470, 144] on input "*****" at bounding box center [479, 129] width 59 height 33
click at [470, 145] on input "*****" at bounding box center [479, 129] width 59 height 33
click at [470, 149] on div at bounding box center [465, 152] width 27 height 13
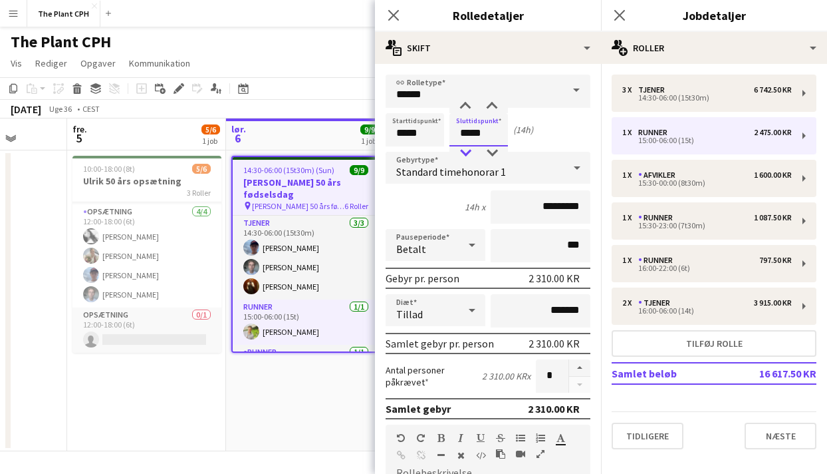
click at [470, 149] on div at bounding box center [465, 152] width 27 height 13
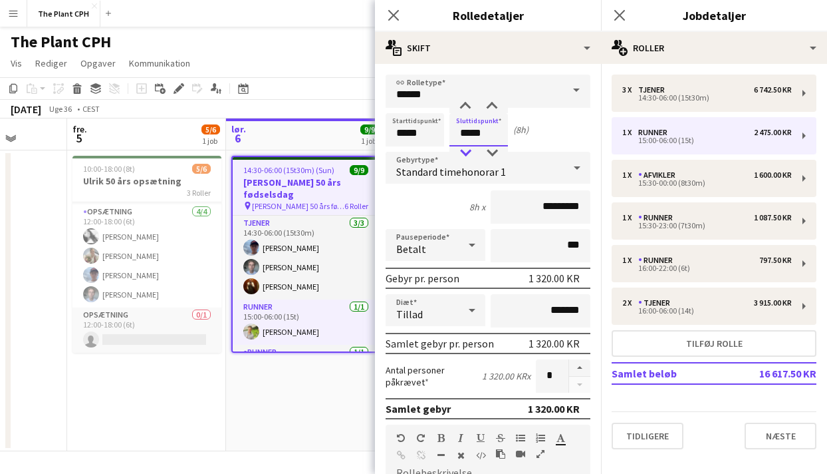
click at [470, 149] on div at bounding box center [465, 152] width 27 height 13
type input "*****"
click at [470, 149] on div at bounding box center [465, 152] width 27 height 13
click at [360, 82] on app-toolbar "Kopier Indsæt Indsæt Kommando V Indsæt med mandskab Kommando Skift V Indsæt lin…" at bounding box center [413, 88] width 827 height 23
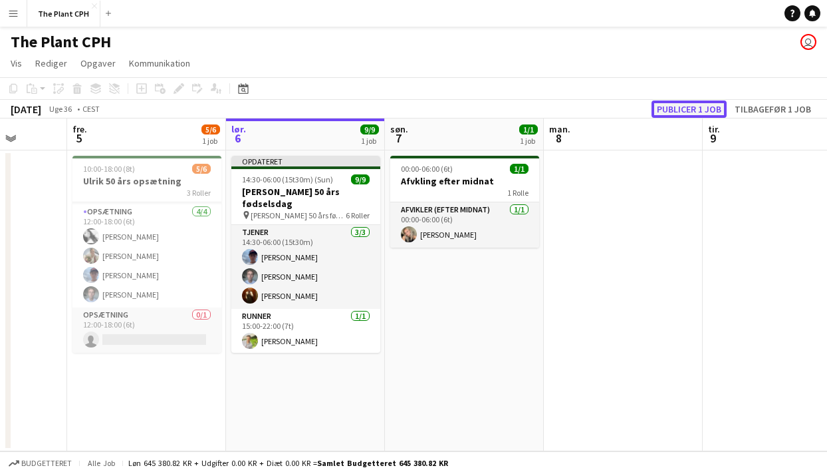
click at [690, 112] on button "Publicer 1 job" at bounding box center [689, 108] width 75 height 17
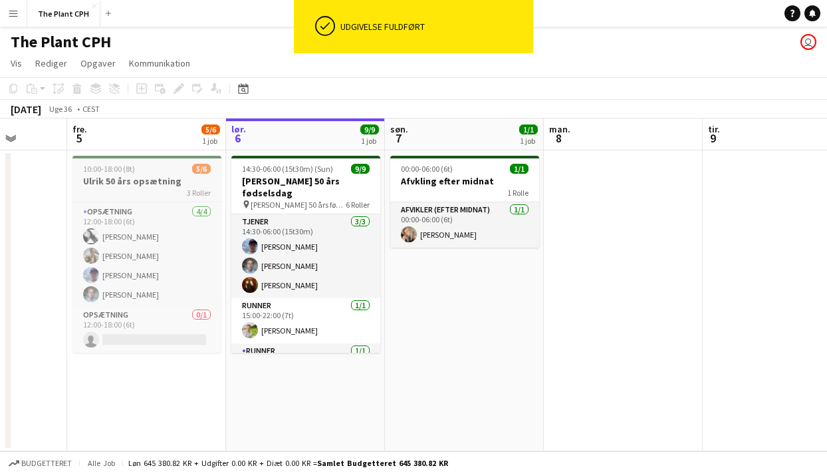
click at [156, 188] on div "3 Roller" at bounding box center [146, 192] width 149 height 11
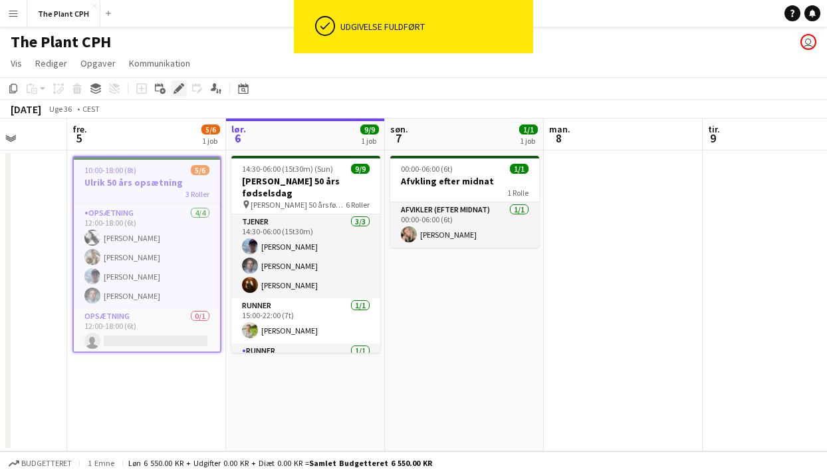
click at [178, 86] on icon "Rediger" at bounding box center [179, 88] width 11 height 11
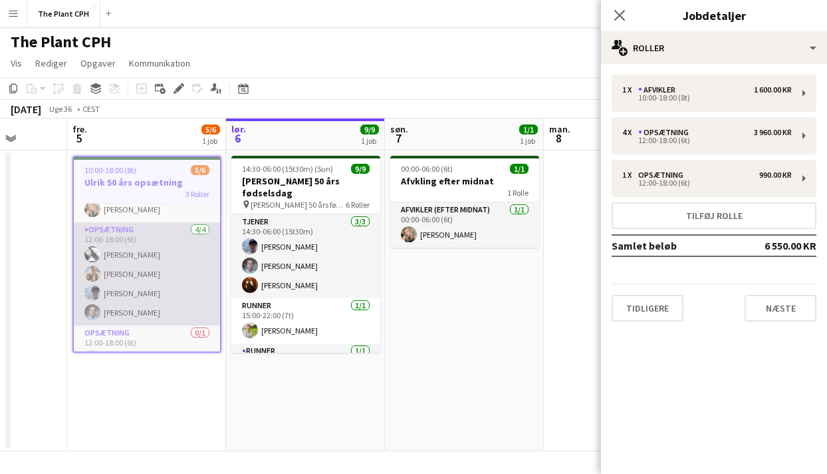
scroll to position [46, 0]
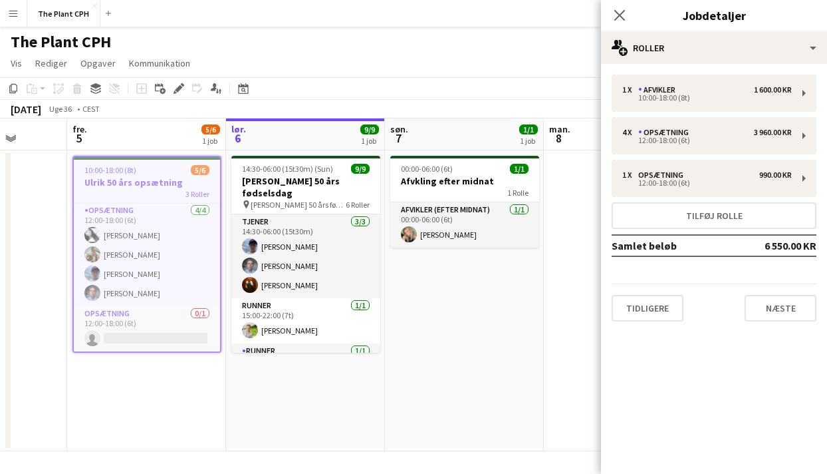
click at [342, 97] on app-toolbar "Kopier Indsæt Indsæt Kommando V Indsæt med mandskab Kommando Skift V Indsæt lin…" at bounding box center [413, 88] width 827 height 23
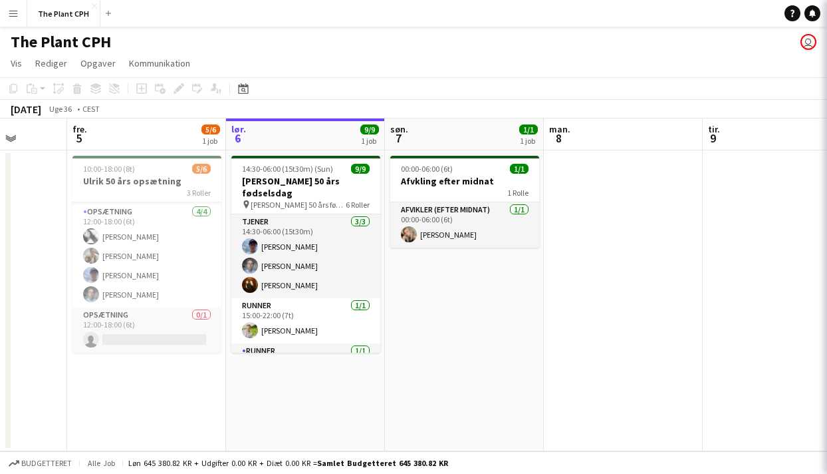
scroll to position [43, 0]
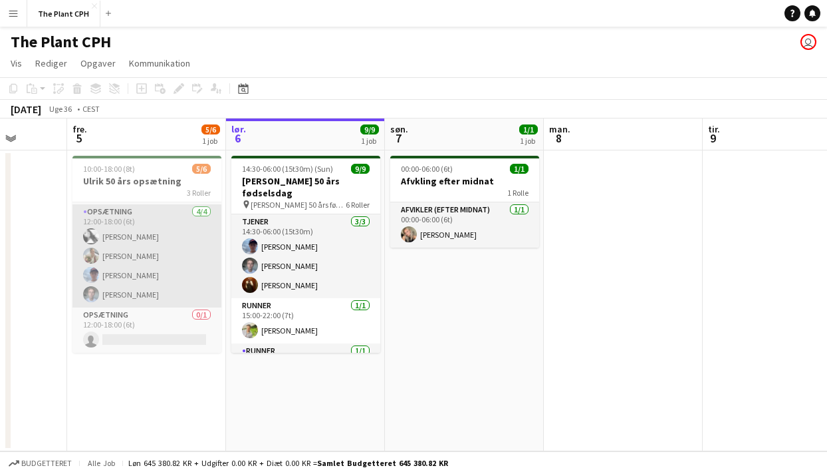
click at [93, 303] on app-card-role "Opsætning 4/4 12:00-18:00 (6t) Akua Ofei Maria Frandsen Noah Holst Lucas Carlsen" at bounding box center [146, 255] width 149 height 103
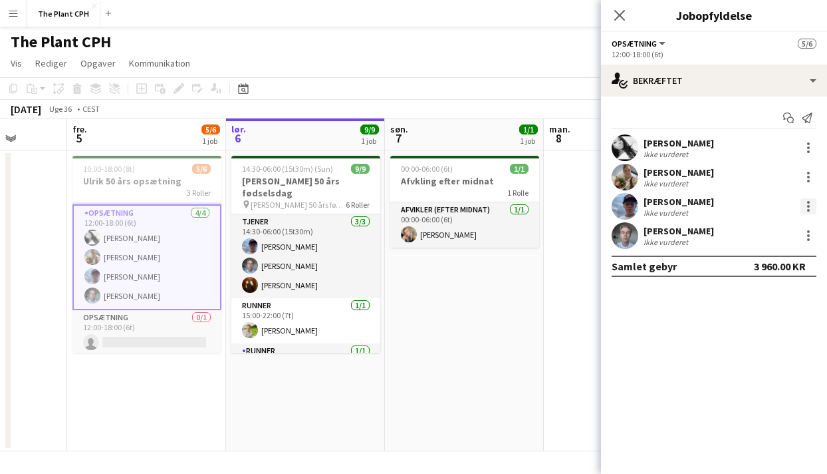
click at [812, 206] on div at bounding box center [809, 206] width 16 height 16
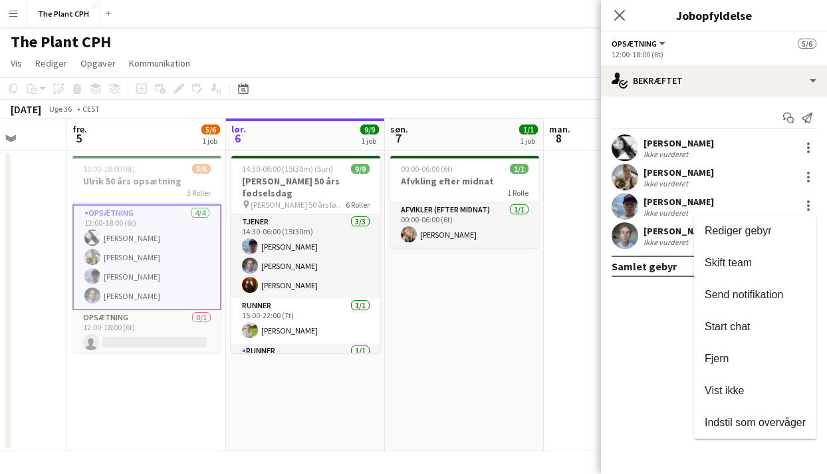
click at [730, 354] on span "Fjern" at bounding box center [755, 358] width 101 height 12
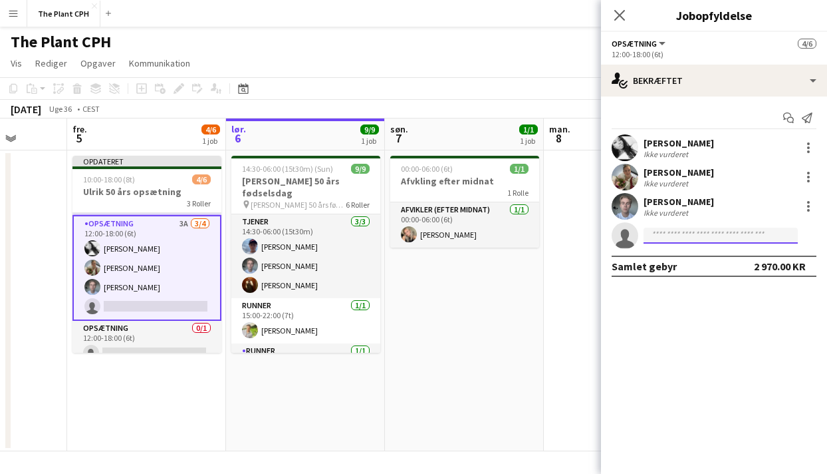
click at [704, 228] on input at bounding box center [721, 235] width 154 height 16
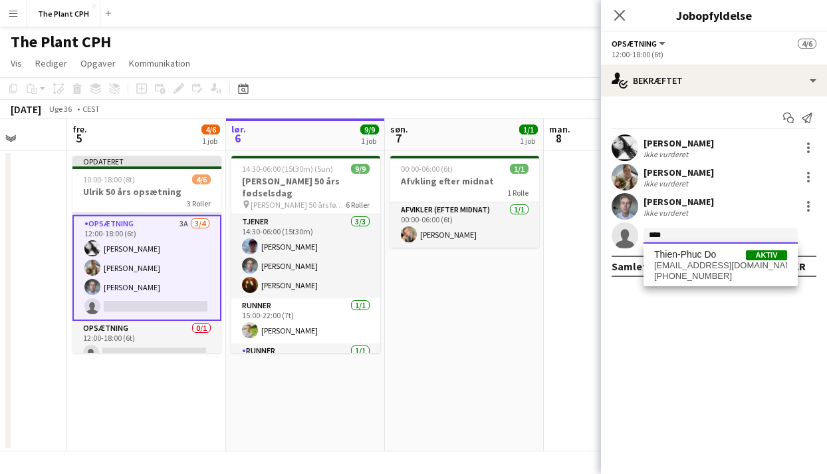
type input "****"
click at [700, 265] on span "[EMAIL_ADDRESS][DOMAIN_NAME]" at bounding box center [720, 265] width 133 height 11
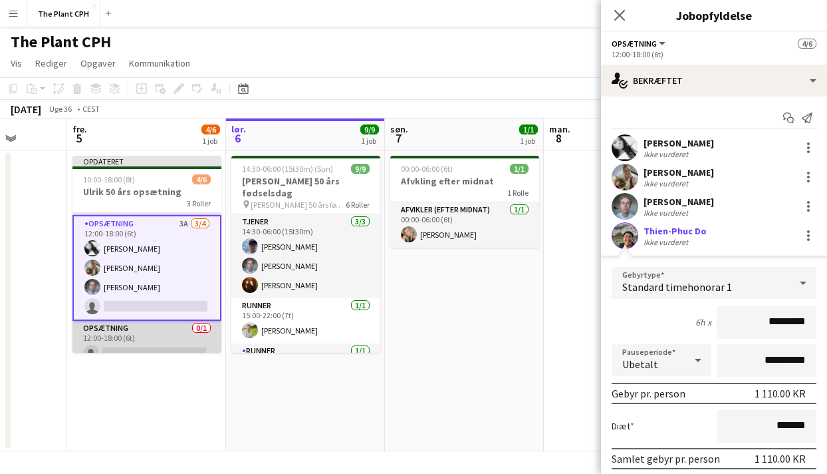
click at [138, 344] on app-card-role "Opsætning 0/1 12:00-18:00 (6t) single-neutral-actions" at bounding box center [146, 343] width 149 height 45
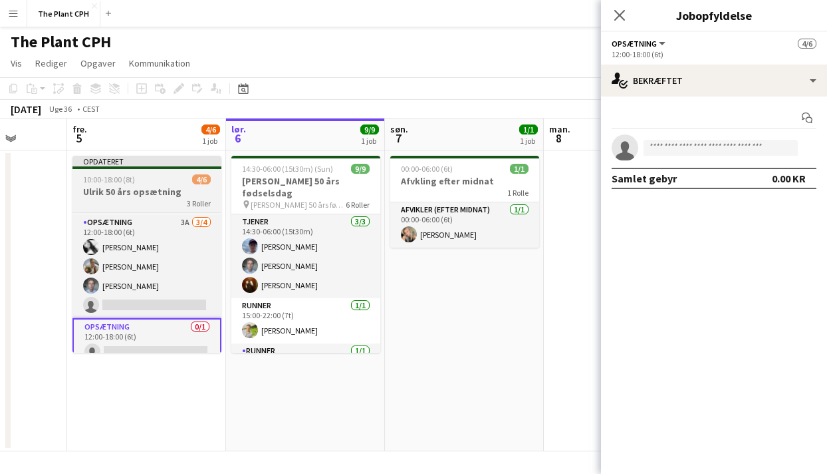
click at [172, 186] on h3 "Ulrik 50 års opsætning" at bounding box center [146, 192] width 149 height 12
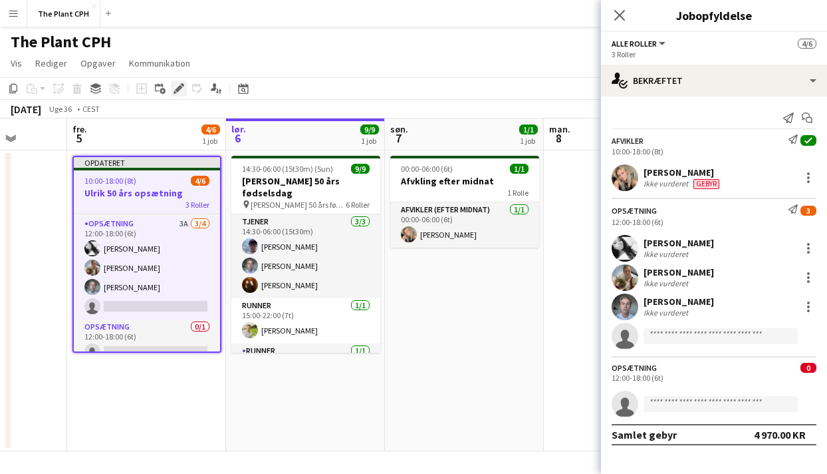
click at [176, 82] on div "Rediger" at bounding box center [179, 88] width 16 height 16
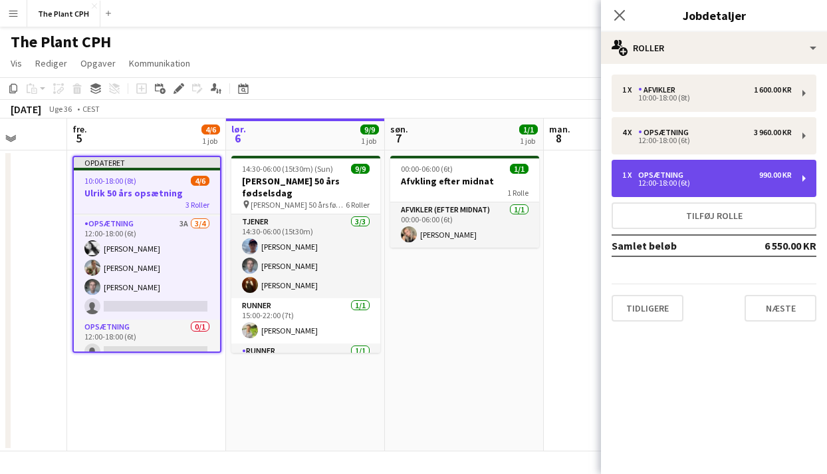
click at [732, 174] on div "1 x Opsætning 990.00 KR" at bounding box center [708, 174] width 170 height 9
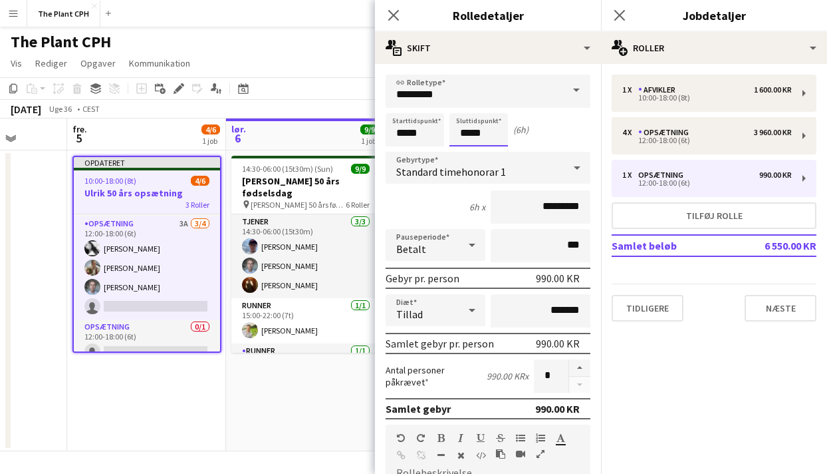
click at [482, 135] on input "*****" at bounding box center [479, 129] width 59 height 33
type input "*****"
click at [460, 106] on div at bounding box center [465, 106] width 27 height 13
click at [247, 396] on app-date-cell "14:30-06:00 (15t30m) (Sun) 9/9 Ulrik 50 års fødselsdag pin Ulriks 50 års fødsel…" at bounding box center [305, 300] width 159 height 301
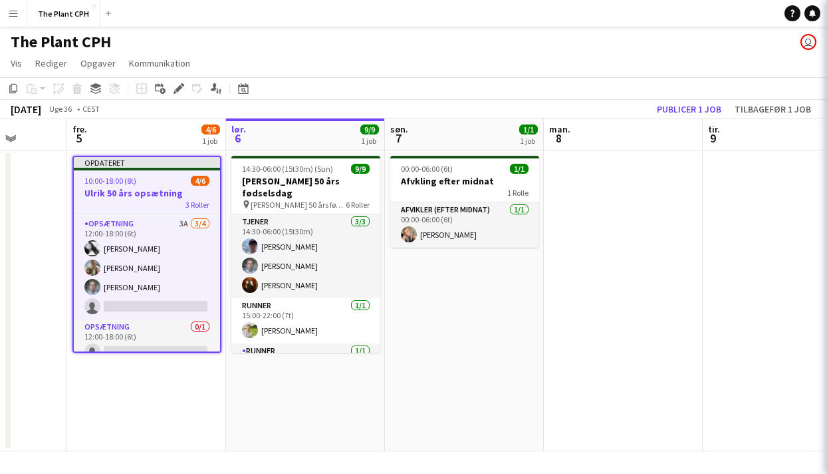
scroll to position [0, 410]
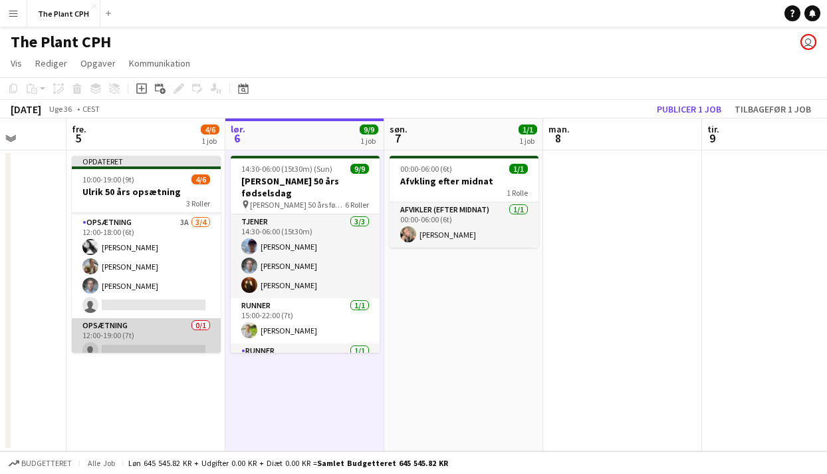
click at [170, 343] on app-card-role "Opsætning 0/1 12:00-19:00 (7t) single-neutral-actions" at bounding box center [146, 340] width 149 height 45
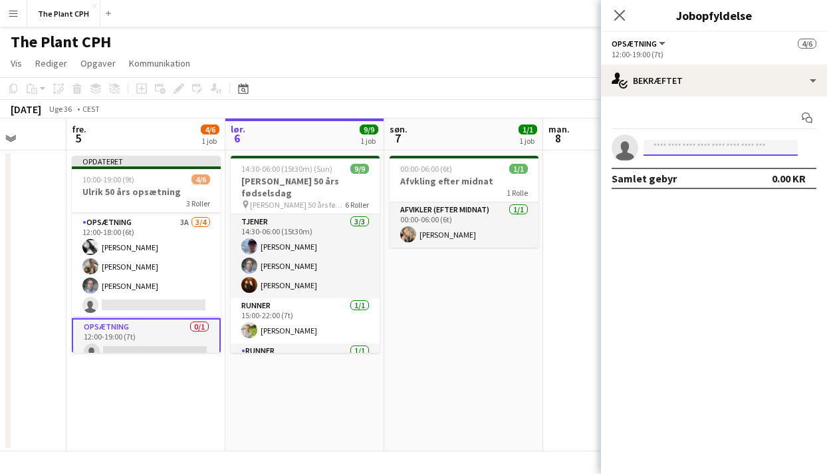
click at [672, 148] on input at bounding box center [721, 148] width 154 height 16
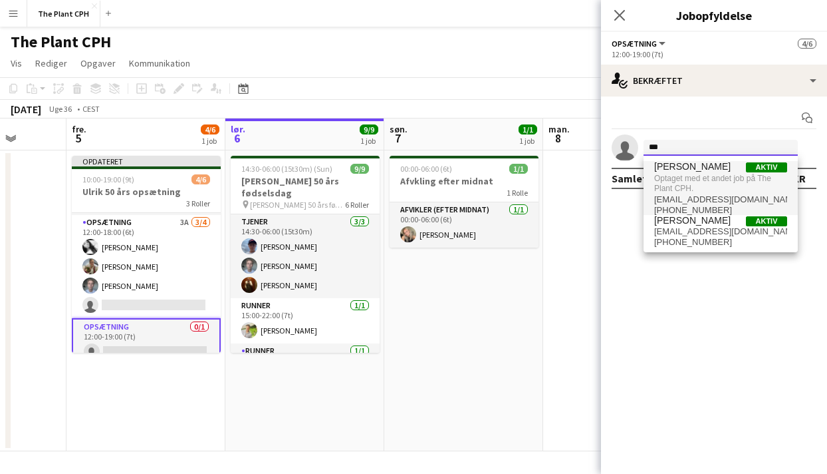
type input "***"
click at [694, 191] on span "Optaget med et andet job på The Plant CPH." at bounding box center [720, 183] width 133 height 22
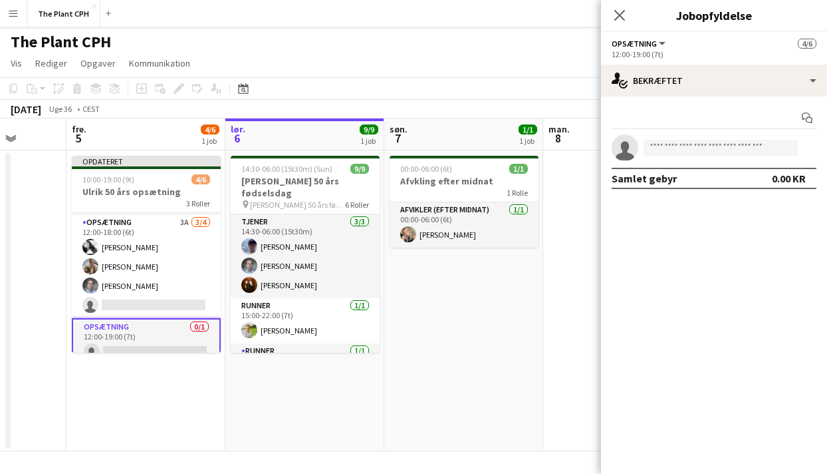
click at [341, 117] on div "september 2025 Uge 36 • CEST Publicer 1 job Tilbagefør 1 job" at bounding box center [413, 109] width 827 height 19
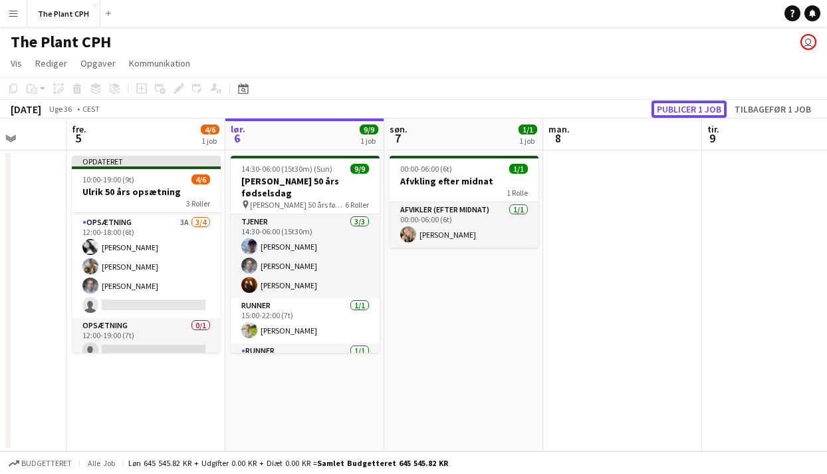
click at [694, 115] on button "Publicer 1 job" at bounding box center [689, 108] width 75 height 17
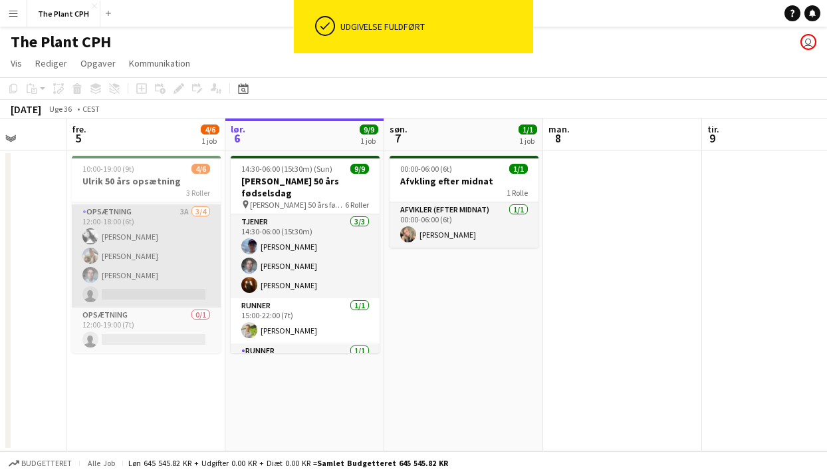
click at [168, 299] on app-card-role "Opsætning 3A [DATE] 12:00-18:00 (6t) [PERSON_NAME] [PERSON_NAME] [PERSON_NAME] …" at bounding box center [146, 255] width 149 height 103
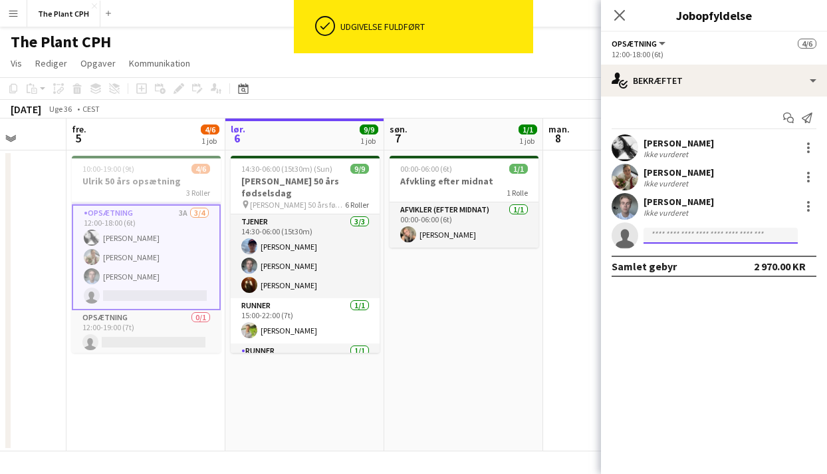
click at [667, 235] on input at bounding box center [721, 235] width 154 height 16
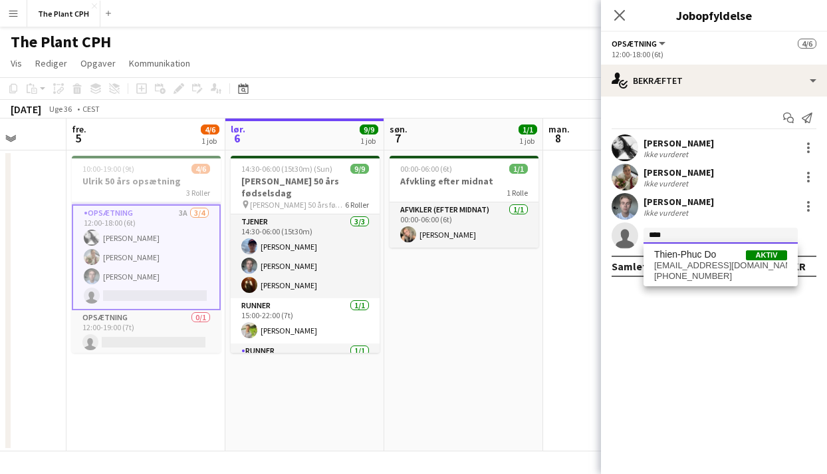
type input "****"
click at [677, 251] on span "Thien-Phuc Do" at bounding box center [685, 254] width 62 height 11
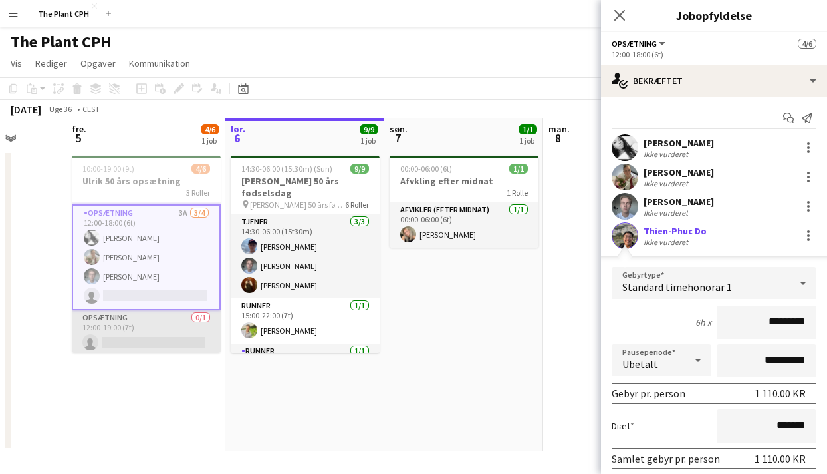
click at [116, 350] on app-card-role "Opsætning 0/1 12:00-19:00 (7t) single-neutral-actions" at bounding box center [146, 332] width 149 height 45
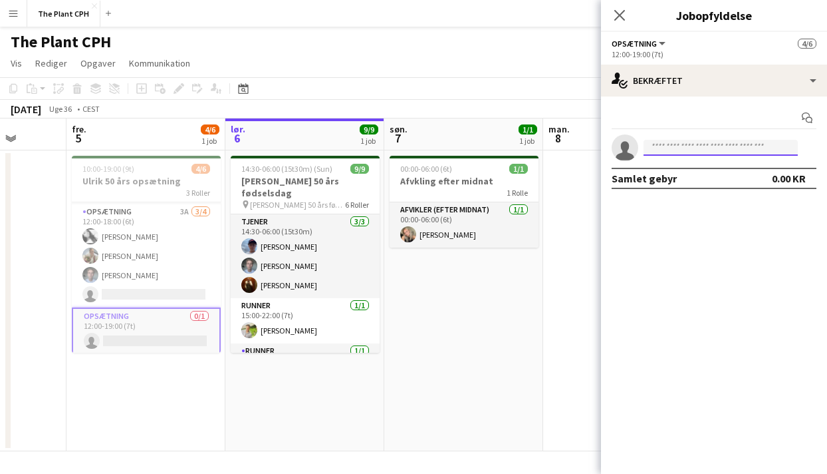
click at [686, 152] on input at bounding box center [721, 148] width 154 height 16
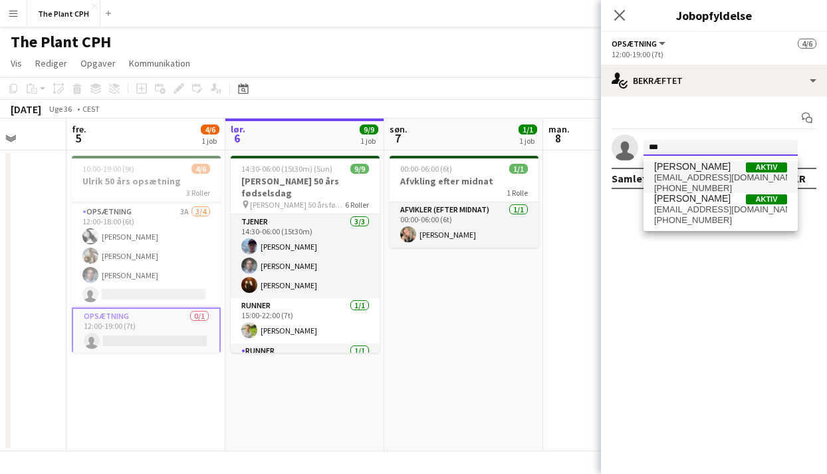
type input "***"
click at [706, 184] on span "[PHONE_NUMBER]" at bounding box center [720, 188] width 133 height 11
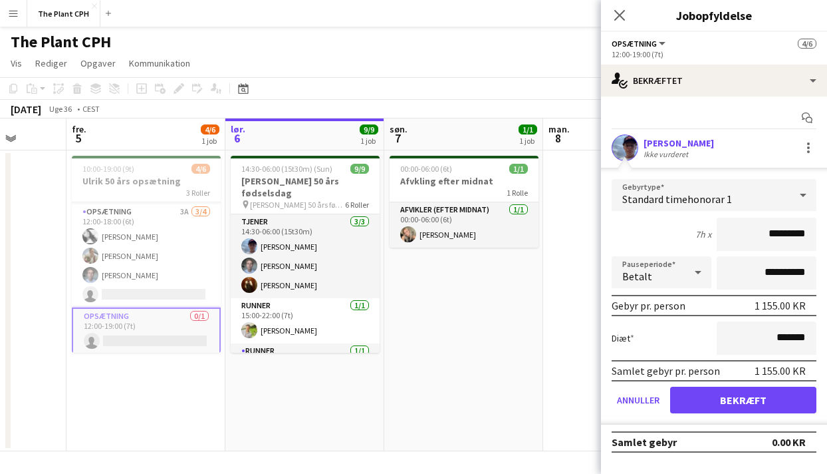
click at [472, 100] on div "september 2025 Uge 36 • CEST" at bounding box center [413, 109] width 827 height 19
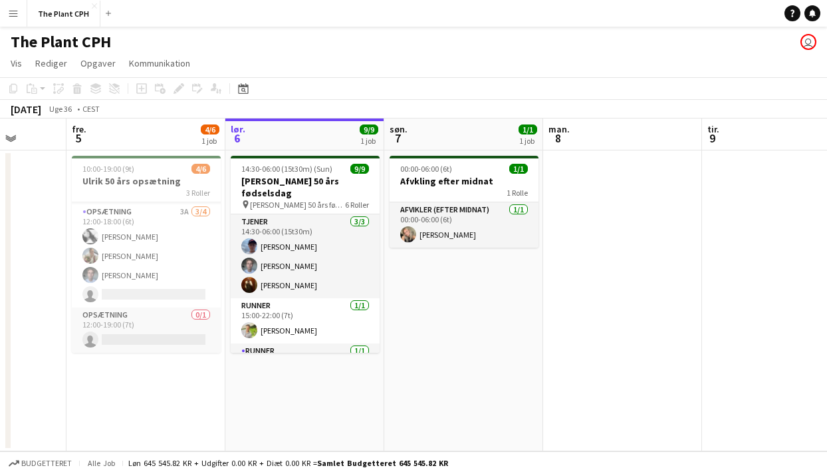
click at [400, 79] on app-toolbar "Kopier Indsæt Indsæt Kommando V Indsæt med mandskab Kommando Skift V Indsæt lin…" at bounding box center [413, 88] width 827 height 23
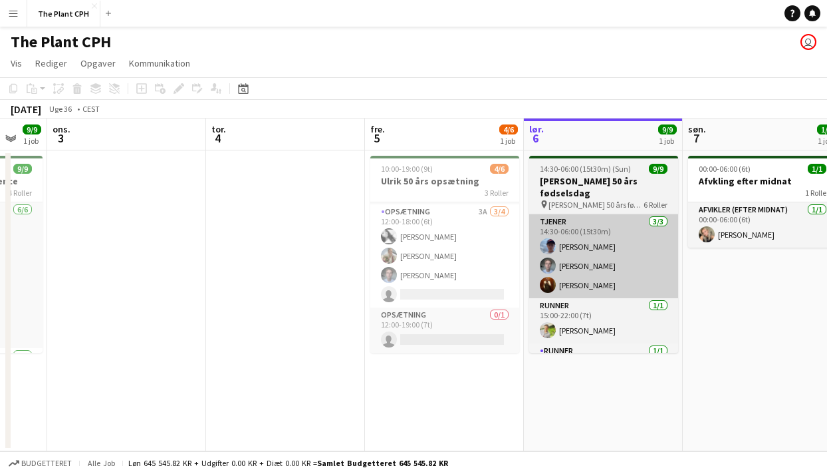
scroll to position [0, 420]
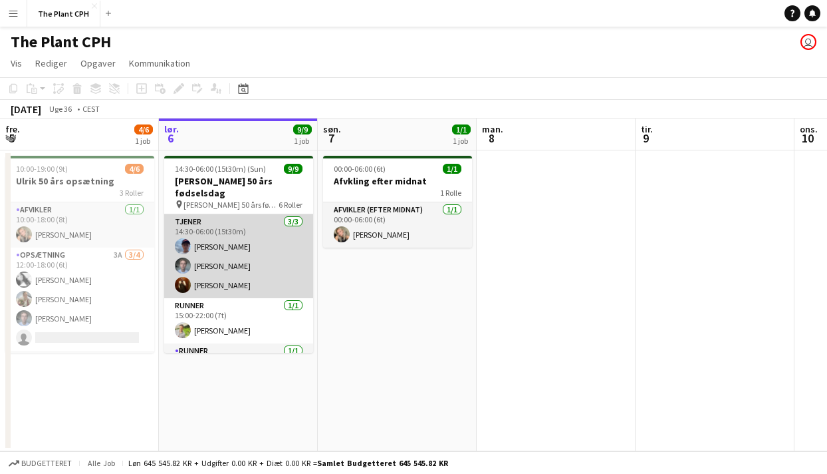
scroll to position [0, 346]
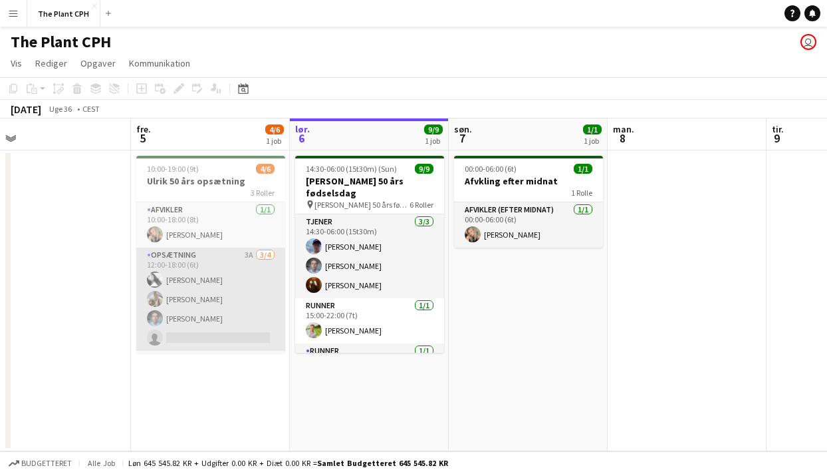
click at [237, 266] on app-card-role "Opsætning 3A [DATE] 12:00-18:00 (6t) [PERSON_NAME] [PERSON_NAME] [PERSON_NAME] …" at bounding box center [210, 298] width 149 height 103
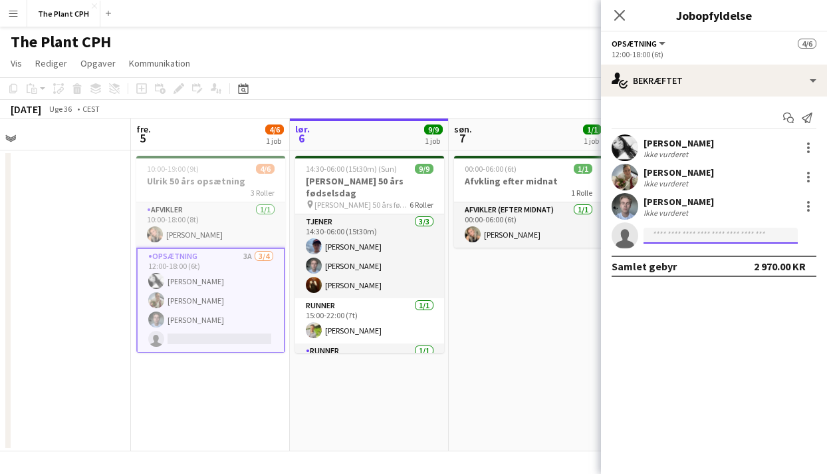
click at [687, 236] on input at bounding box center [721, 235] width 154 height 16
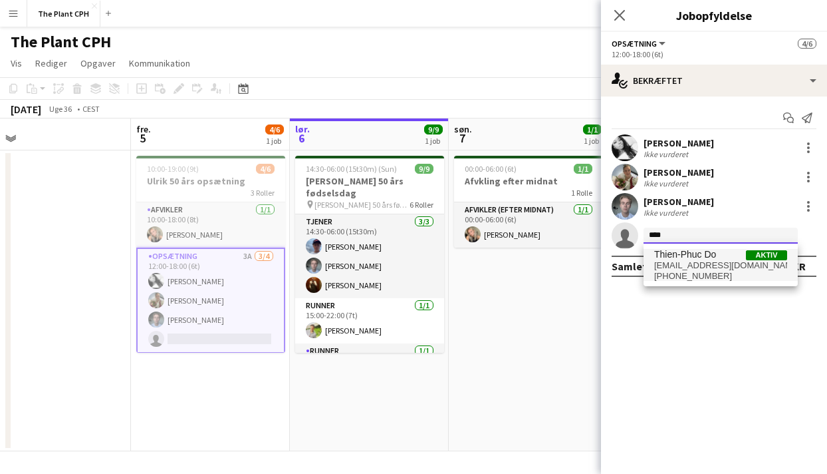
type input "****"
click at [705, 262] on span "[EMAIL_ADDRESS][DOMAIN_NAME]" at bounding box center [720, 265] width 133 height 11
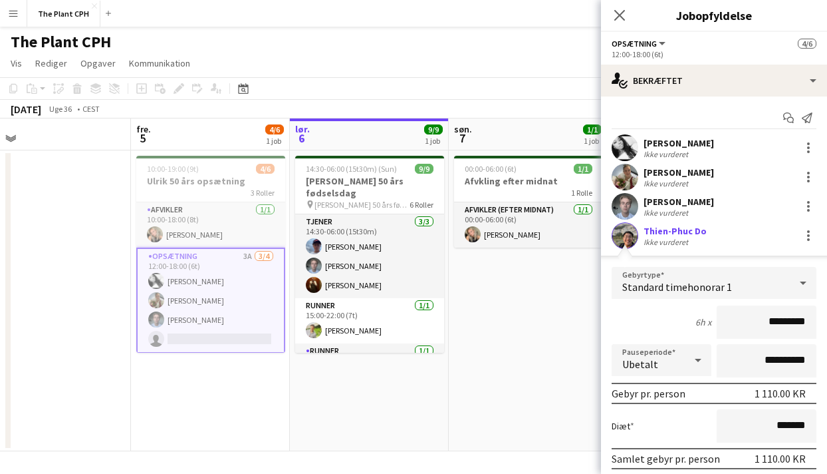
scroll to position [77, 0]
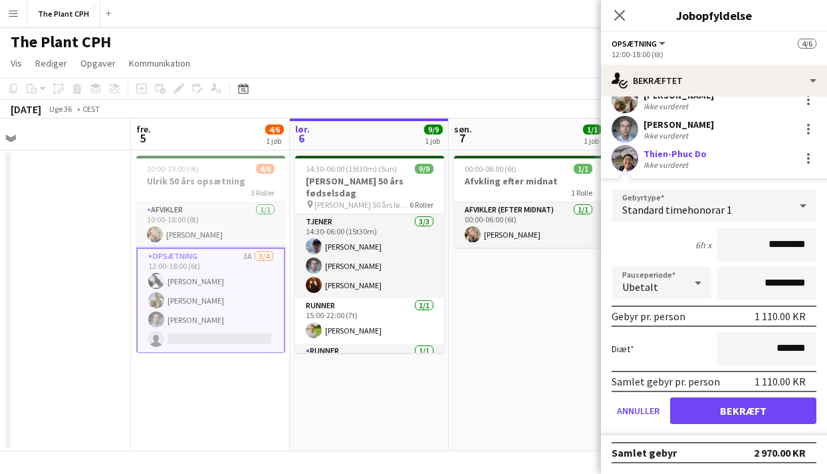
click at [717, 440] on app-confirmed-crew "**********" at bounding box center [714, 260] width 226 height 406
click at [734, 414] on button "Bekræft" at bounding box center [743, 410] width 146 height 27
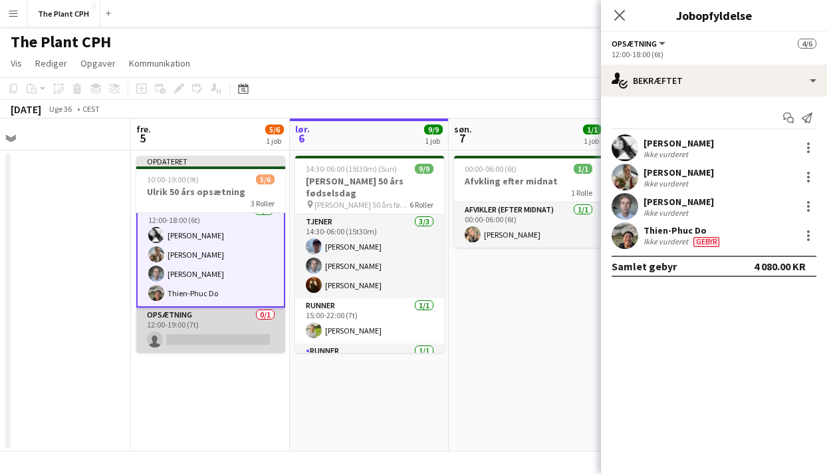
click at [241, 315] on app-card-role "Opsætning 0/1 12:00-19:00 (7t) single-neutral-actions" at bounding box center [210, 329] width 149 height 45
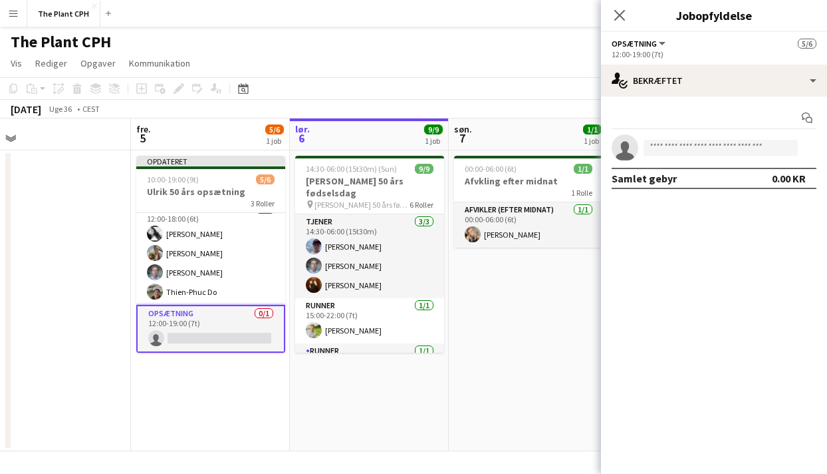
scroll to position [55, 0]
click at [670, 138] on app-invite-slot "single-neutral-actions" at bounding box center [714, 147] width 226 height 27
click at [671, 138] on app-invite-slot "single-neutral-actions" at bounding box center [714, 147] width 226 height 27
click at [671, 146] on input at bounding box center [721, 148] width 154 height 16
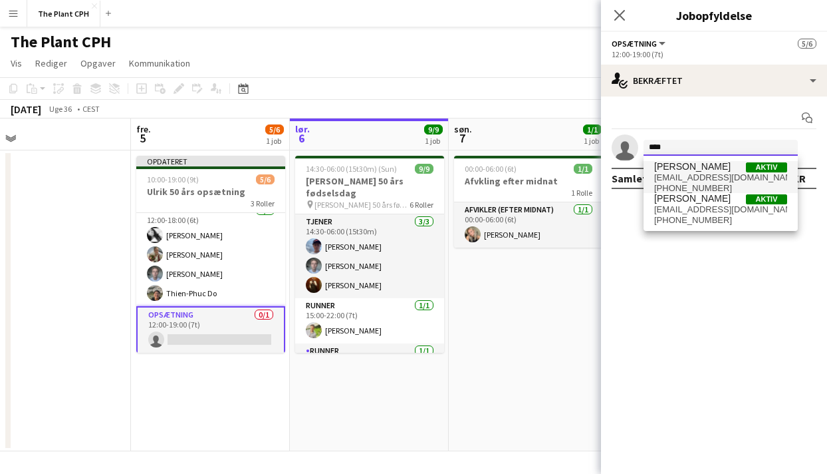
type input "****"
click at [692, 176] on span "[EMAIL_ADDRESS][DOMAIN_NAME]" at bounding box center [720, 177] width 133 height 11
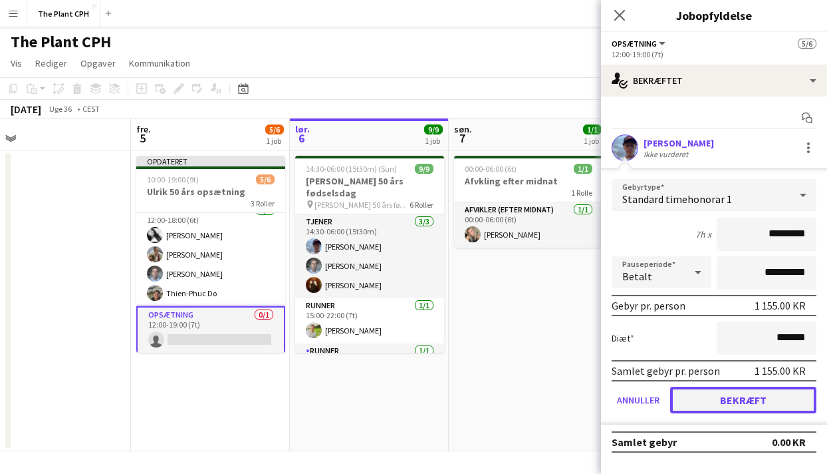
click at [718, 390] on button "Bekræft" at bounding box center [743, 399] width 146 height 27
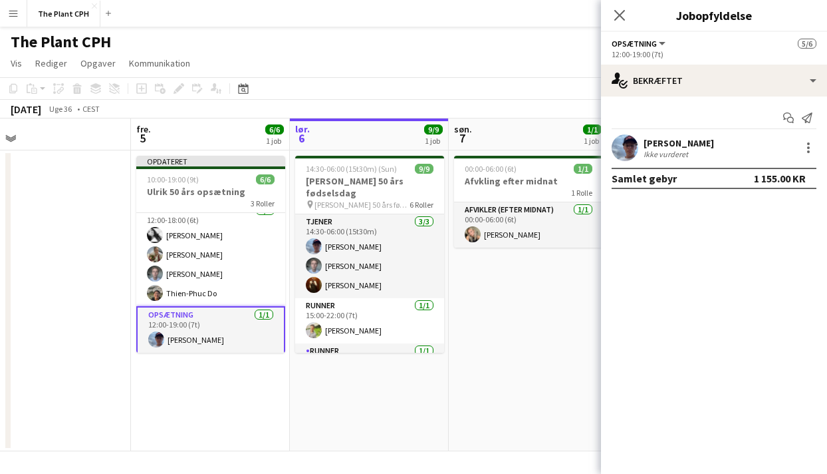
click at [518, 80] on app-toolbar "Kopier Indsæt Indsæt Kommando V Indsæt med mandskab Kommando Skift V Indsæt lin…" at bounding box center [413, 88] width 827 height 23
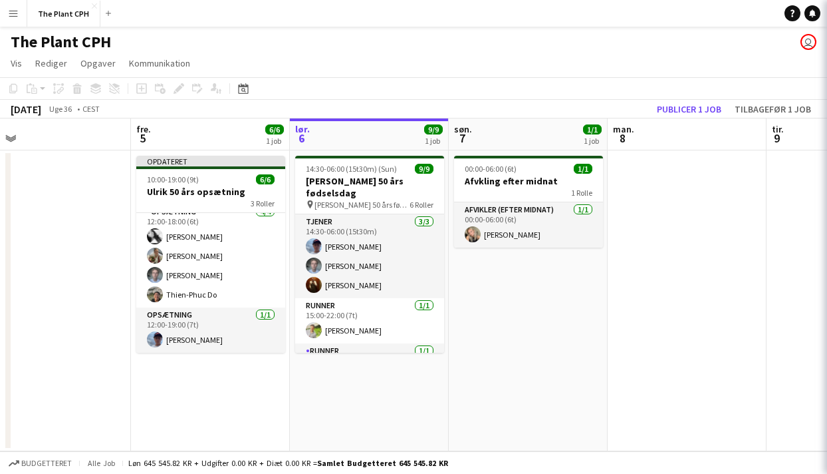
scroll to position [54, 0]
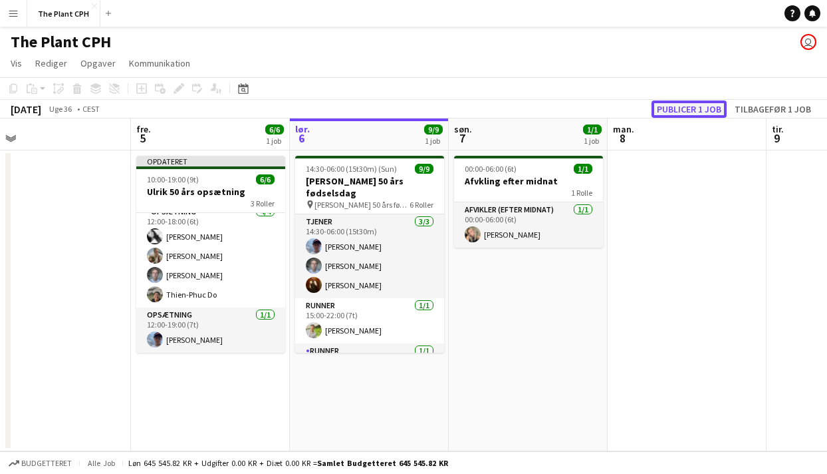
click at [696, 106] on button "Publicer 1 job" at bounding box center [689, 108] width 75 height 17
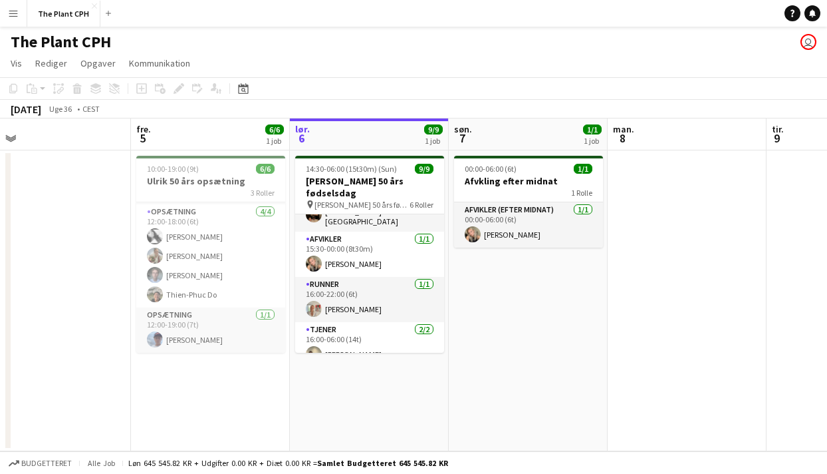
scroll to position [179, 0]
